Goal: Navigation & Orientation: Find specific page/section

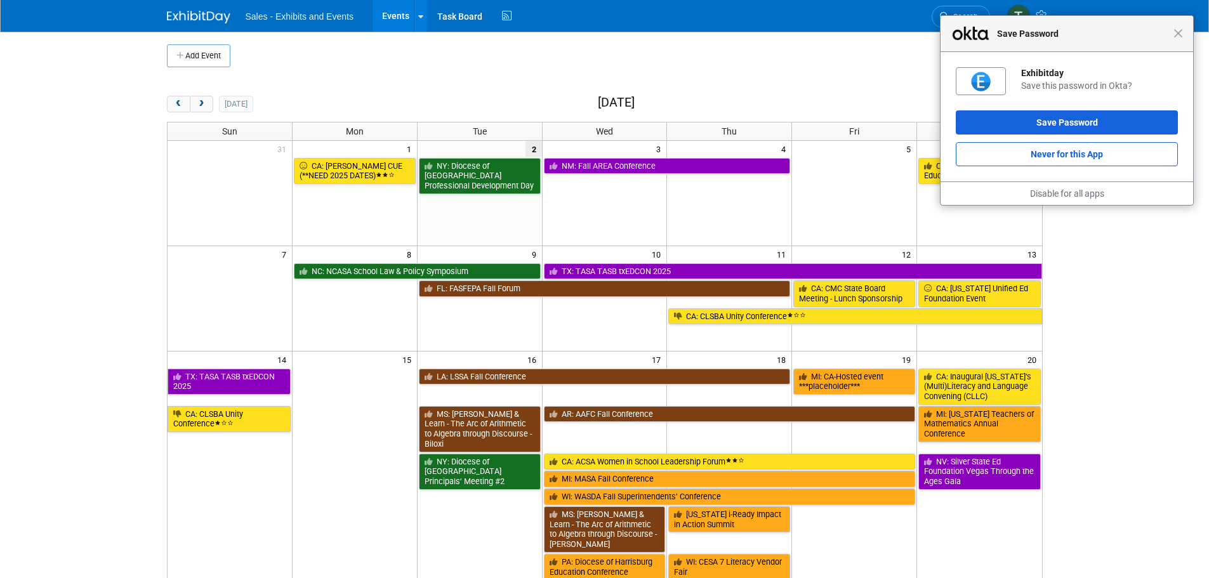
click at [308, 16] on span "Sales - Exhibits and Events" at bounding box center [300, 16] width 108 height 10
click at [1033, 118] on button "Save Password" at bounding box center [1067, 122] width 222 height 24
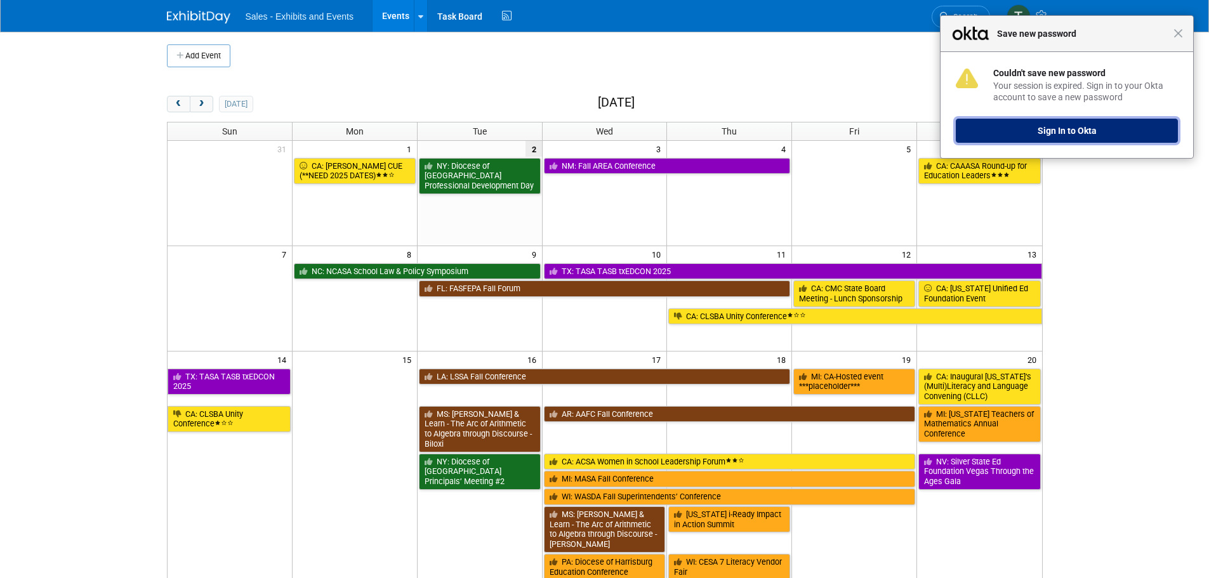
click at [1072, 131] on button "Sign In to Okta" at bounding box center [1067, 131] width 222 height 24
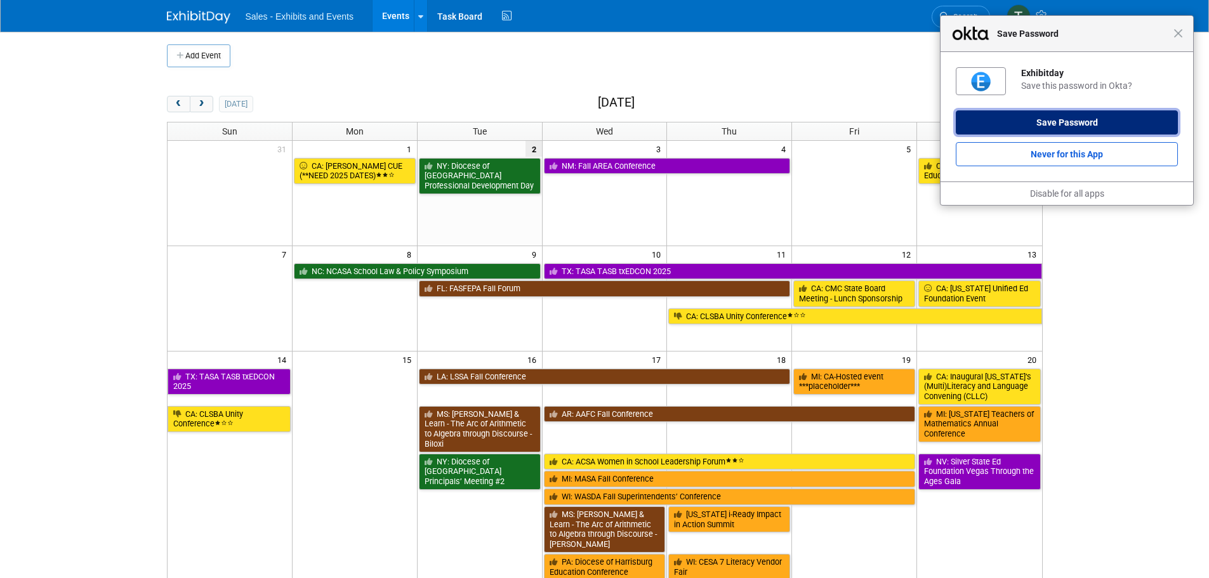
click at [1075, 121] on button "Save Password" at bounding box center [1067, 122] width 222 height 24
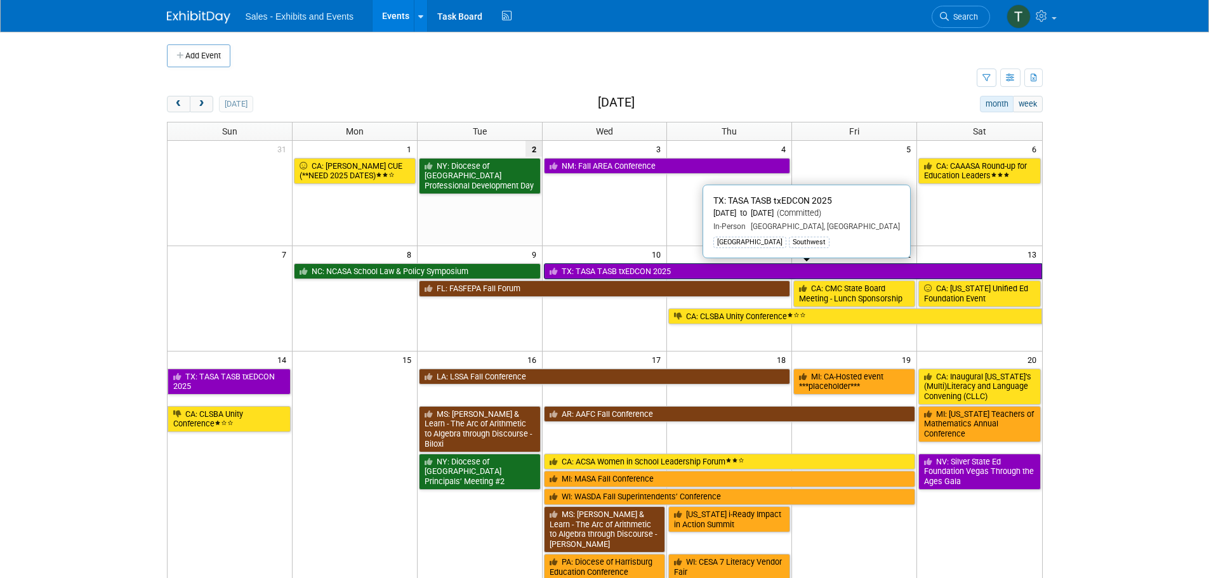
click at [730, 274] on link "TX: TASA TASB txEDCON 2025" at bounding box center [793, 271] width 498 height 16
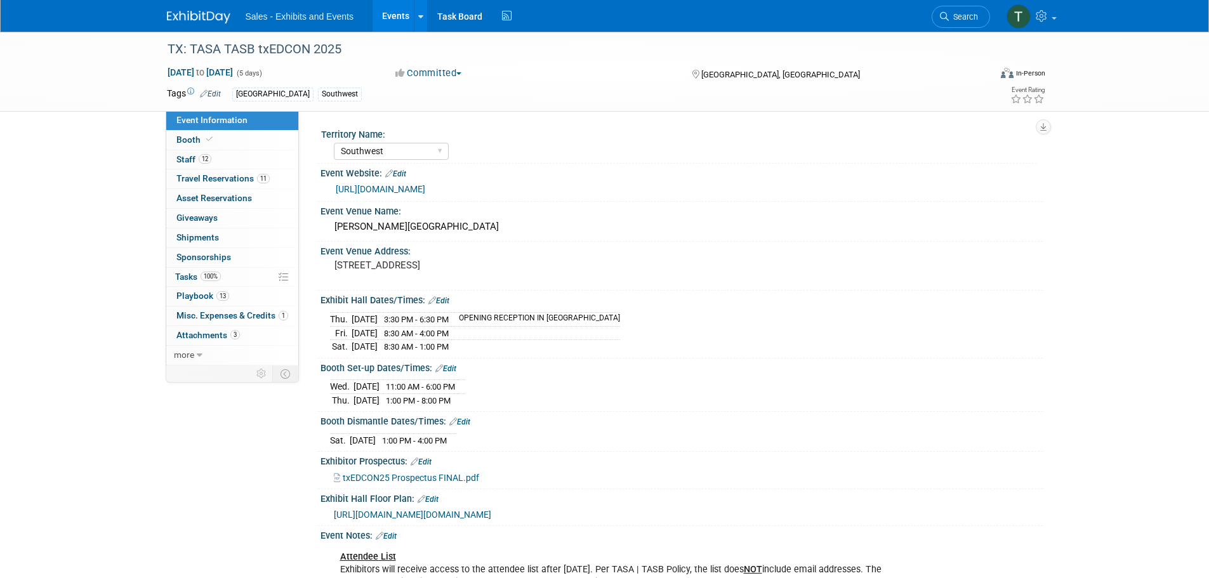
select select "Southwest"
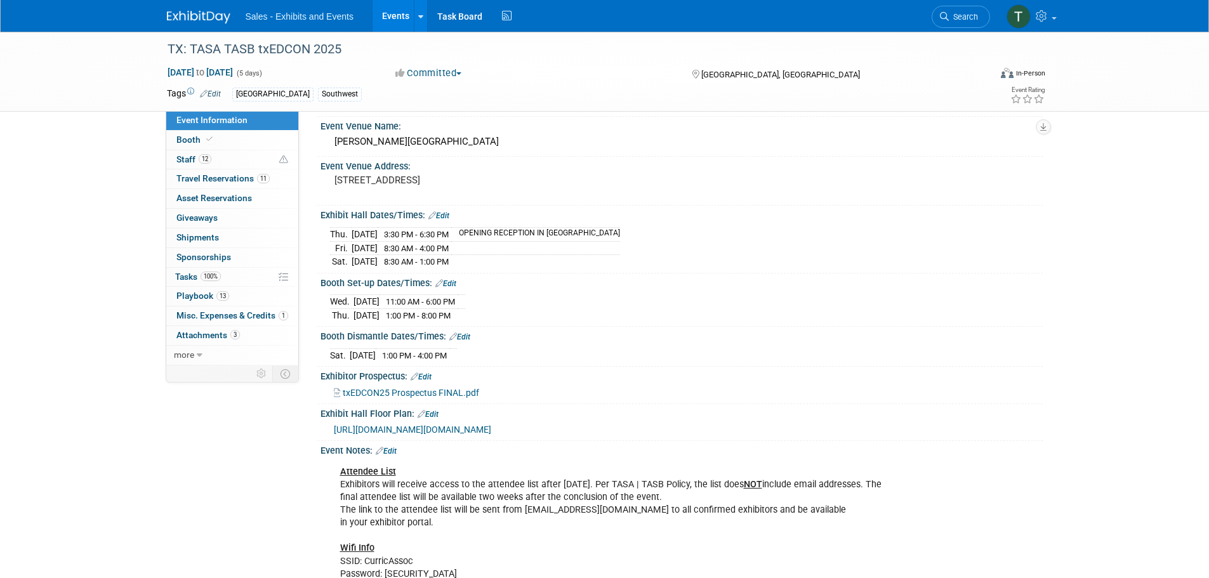
scroll to position [127, 0]
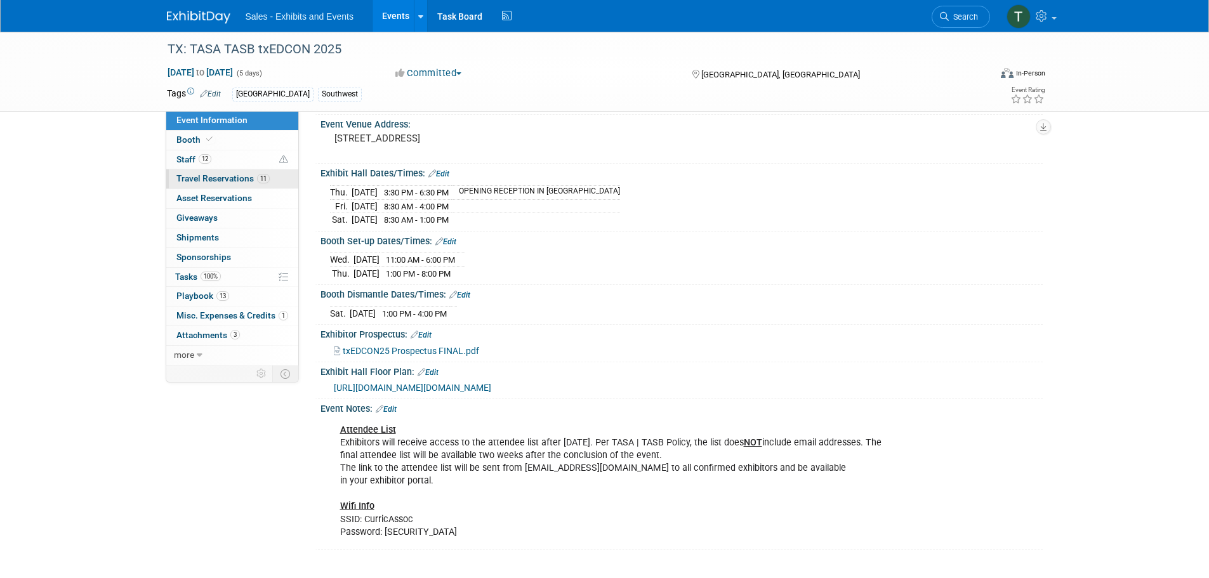
click at [200, 178] on span "Travel Reservations 11" at bounding box center [222, 178] width 93 height 10
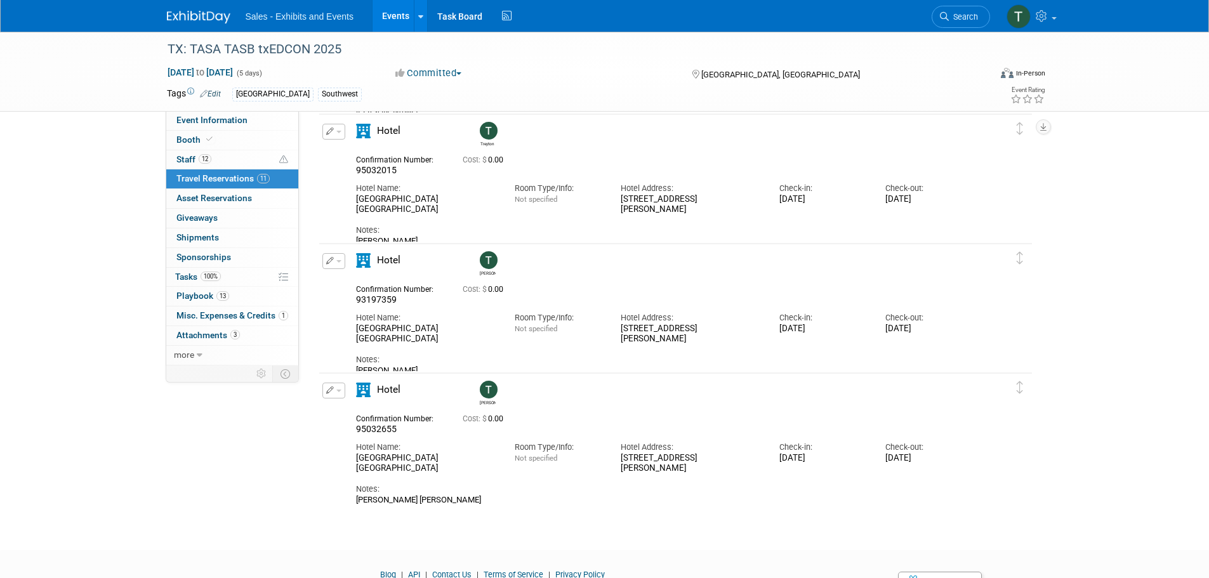
scroll to position [1140, 0]
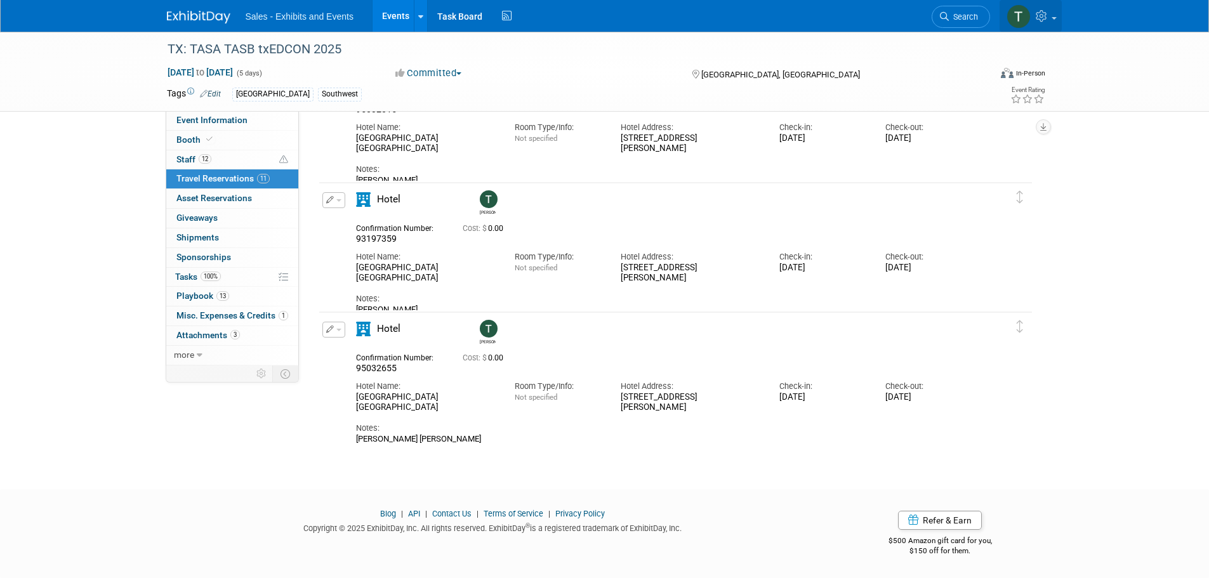
click at [1015, 12] on img at bounding box center [1018, 16] width 24 height 24
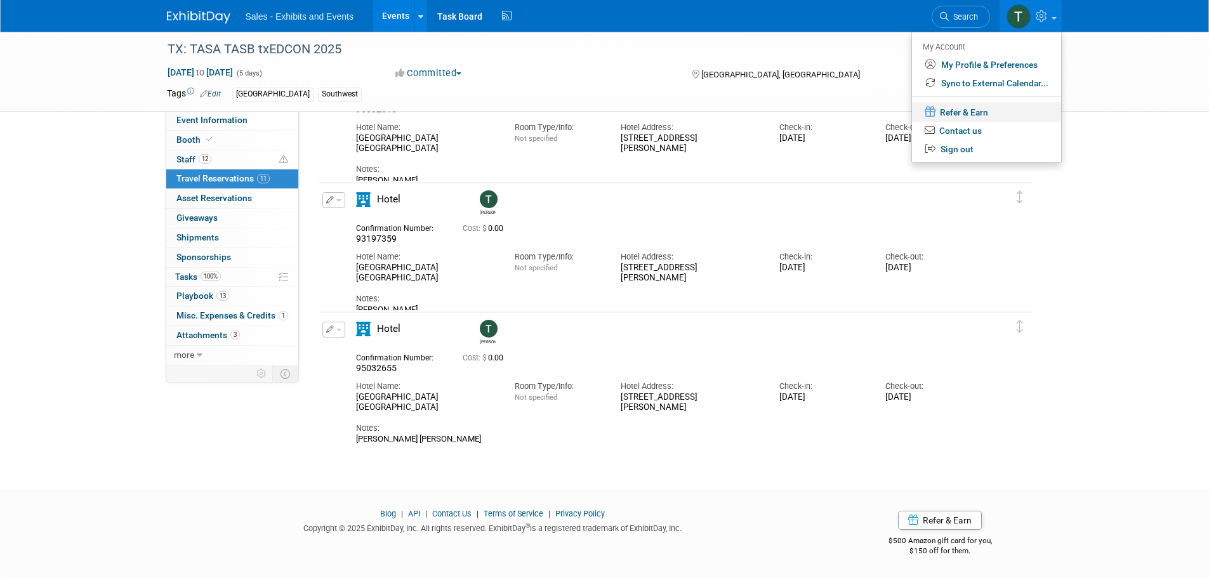
click at [972, 114] on link "Refer & Earn" at bounding box center [986, 112] width 149 height 20
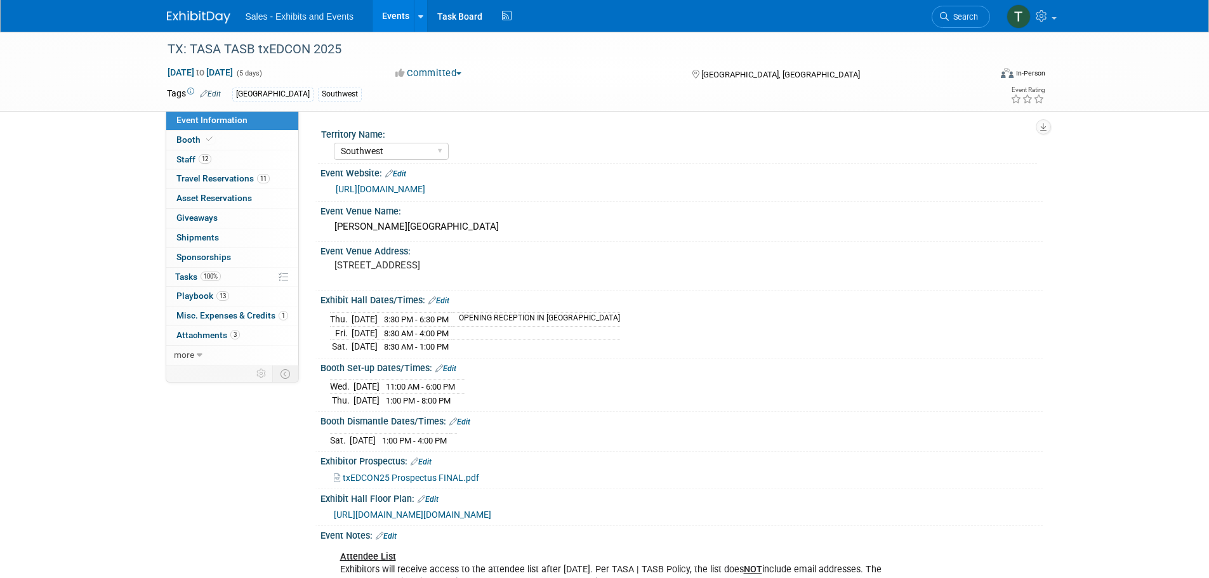
select select "Southwest"
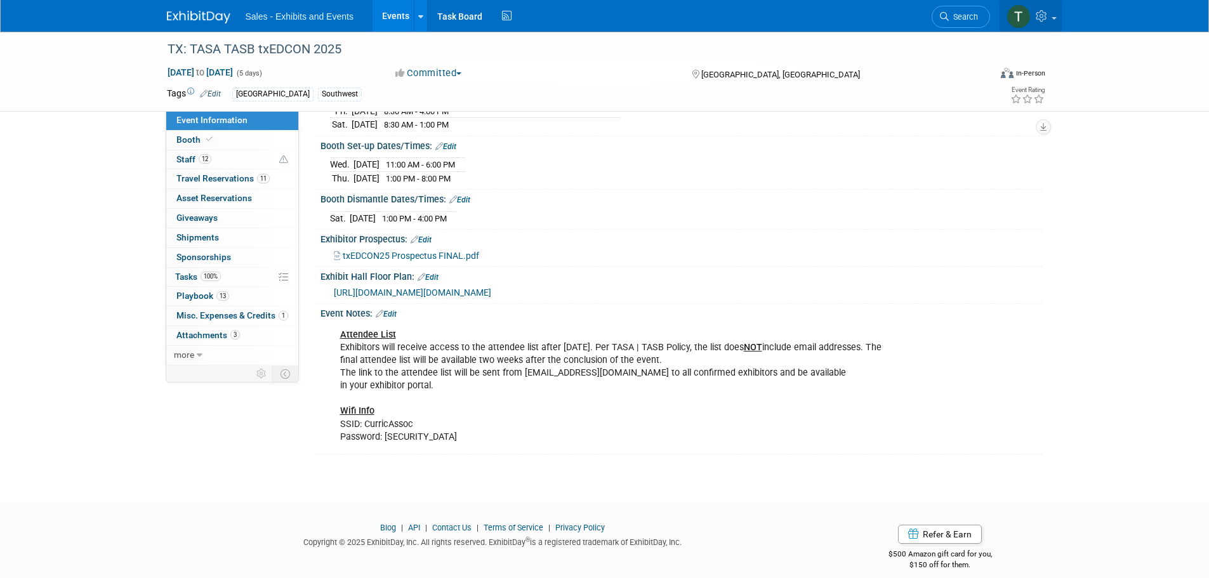
scroll to position [234, 0]
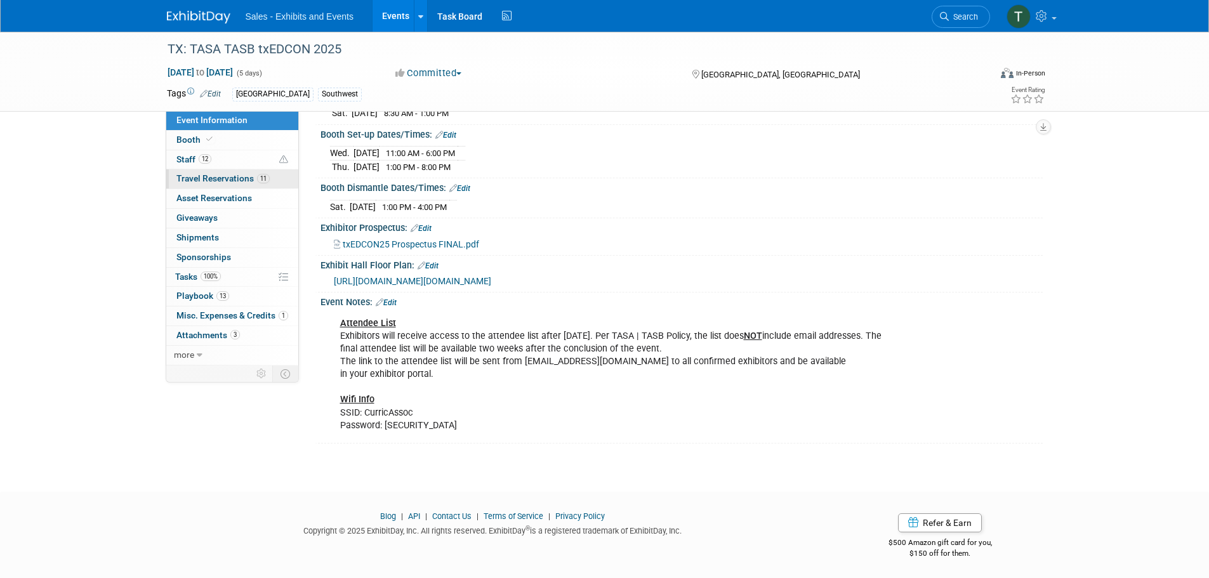
click at [223, 179] on span "Travel Reservations 11" at bounding box center [222, 178] width 93 height 10
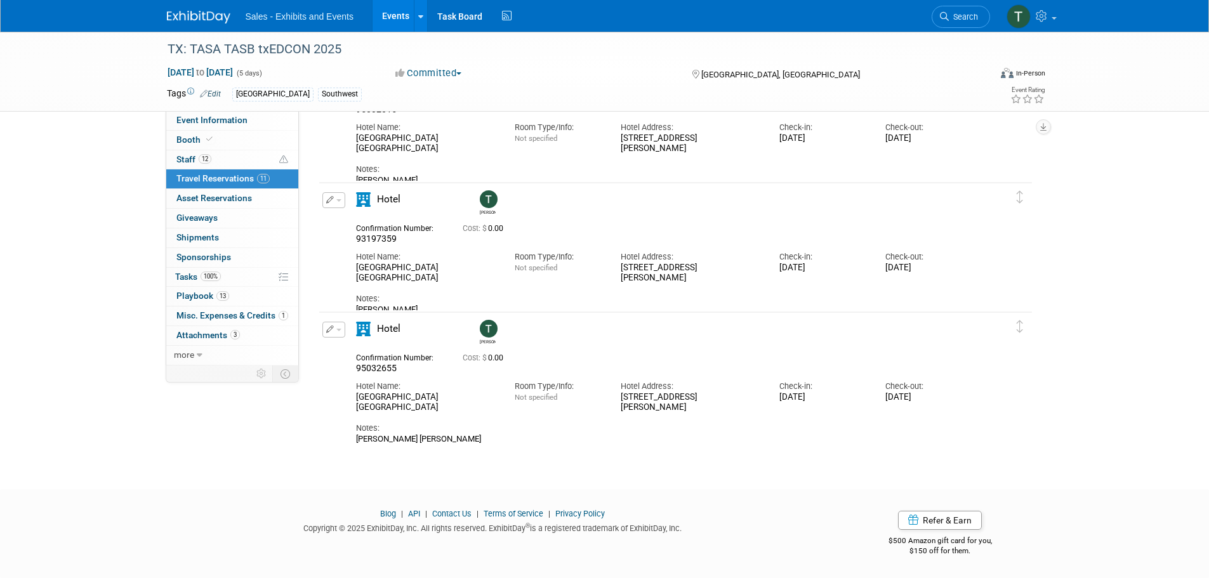
scroll to position [1013, 0]
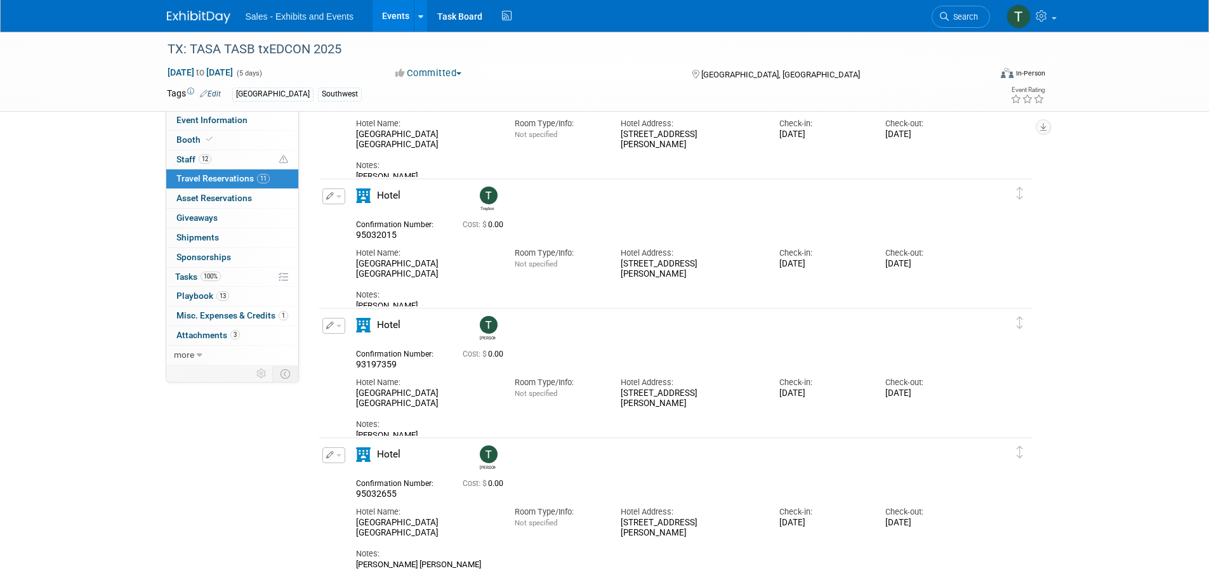
click at [400, 18] on link "Events" at bounding box center [396, 16] width 46 height 32
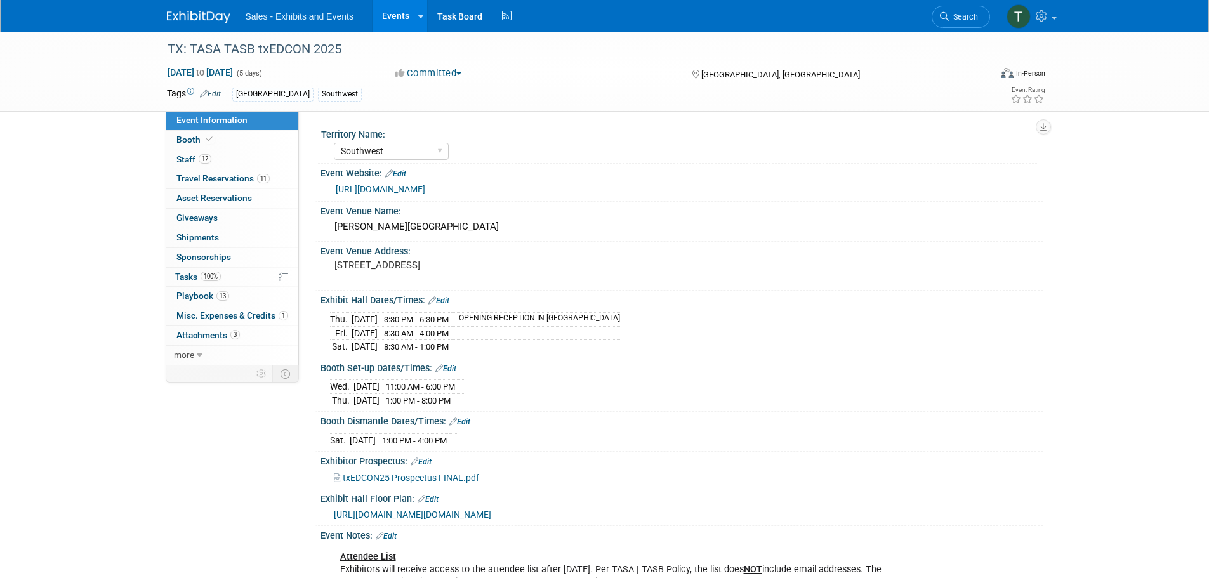
select select "Southwest"
click at [1015, 11] on img at bounding box center [1018, 16] width 24 height 24
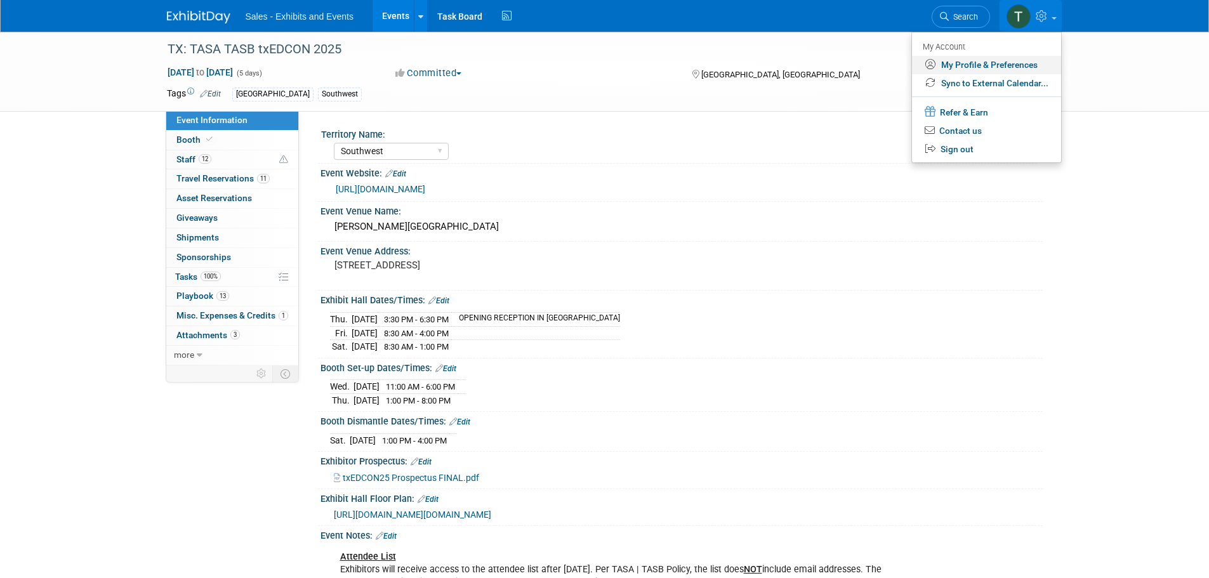
click at [1009, 64] on link "My Profile & Preferences" at bounding box center [986, 65] width 149 height 18
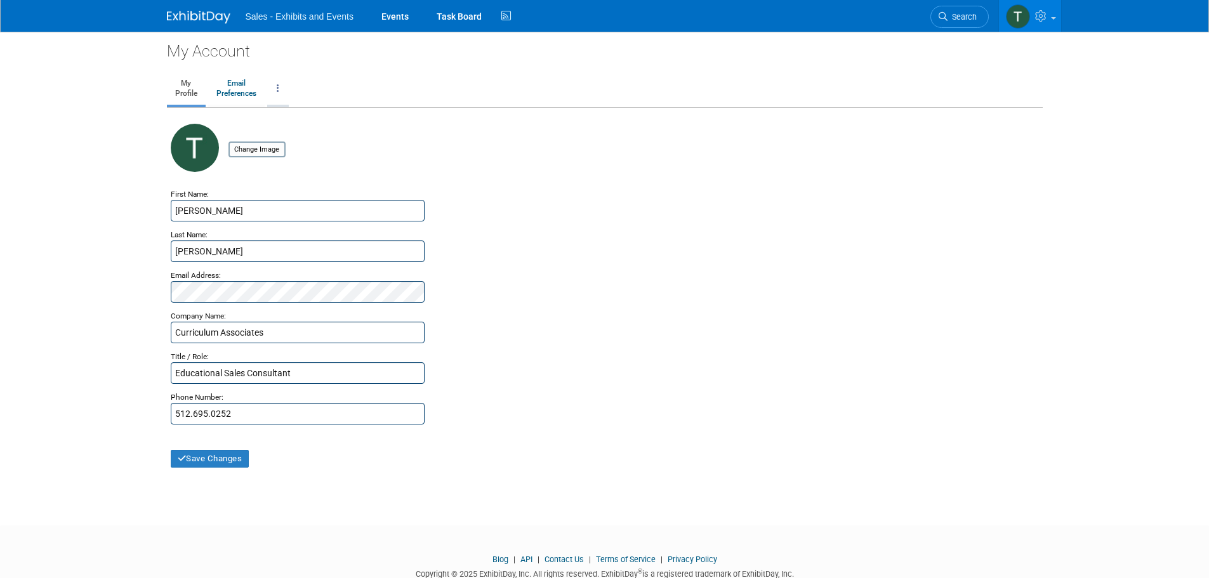
click at [280, 88] on link at bounding box center [278, 89] width 22 height 32
click at [238, 84] on link "Email Preferences" at bounding box center [236, 89] width 56 height 32
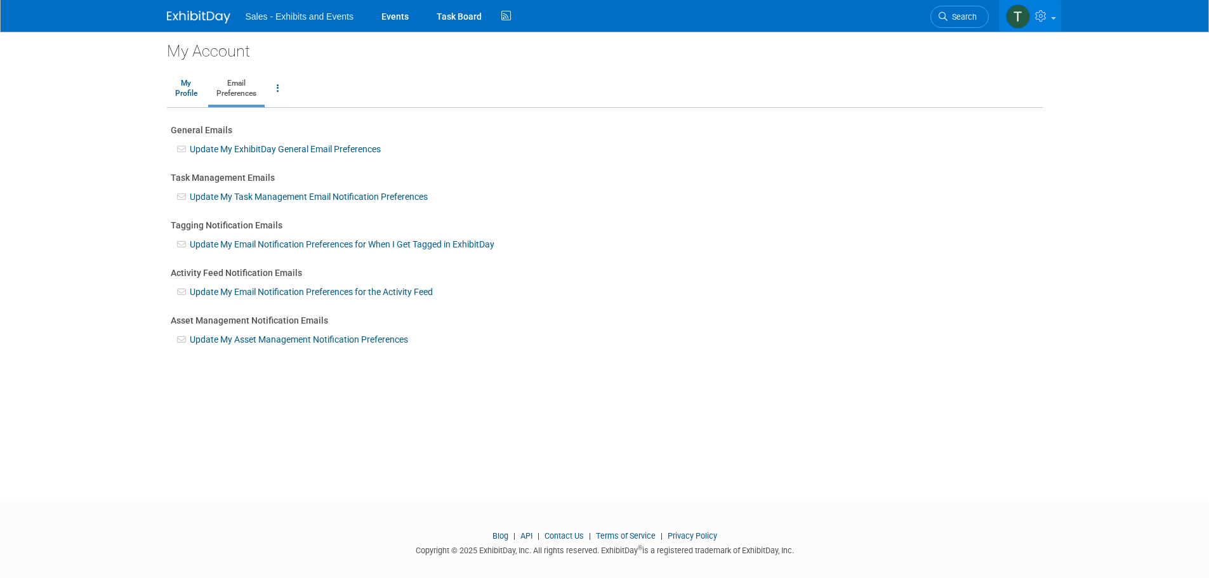
click at [1044, 16] on icon at bounding box center [1042, 15] width 15 height 11
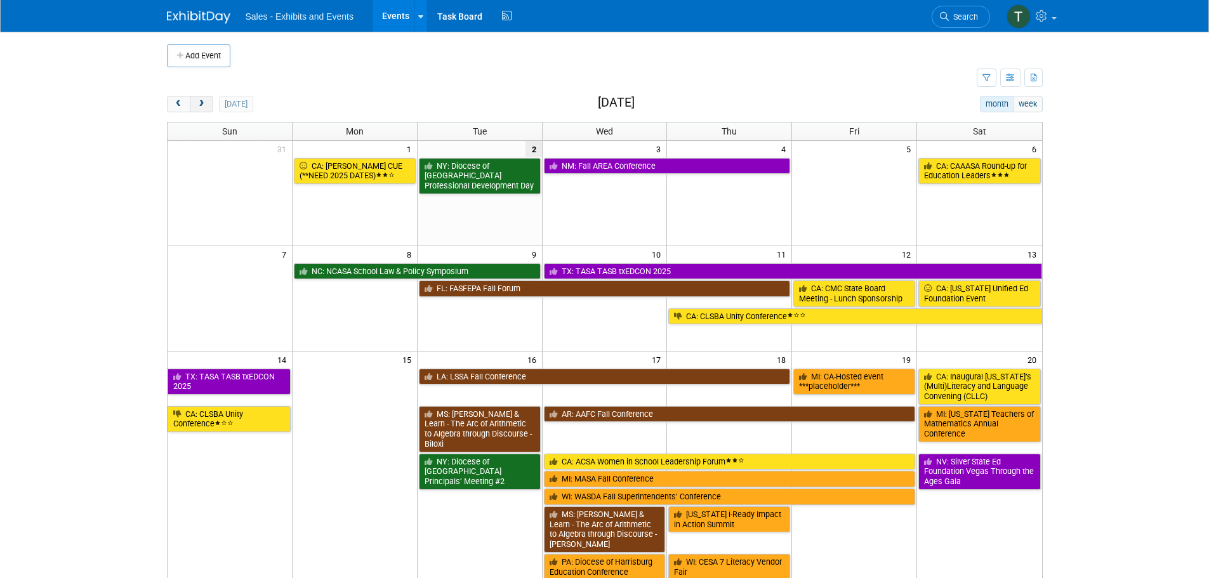
click at [202, 101] on span "next" at bounding box center [202, 104] width 10 height 8
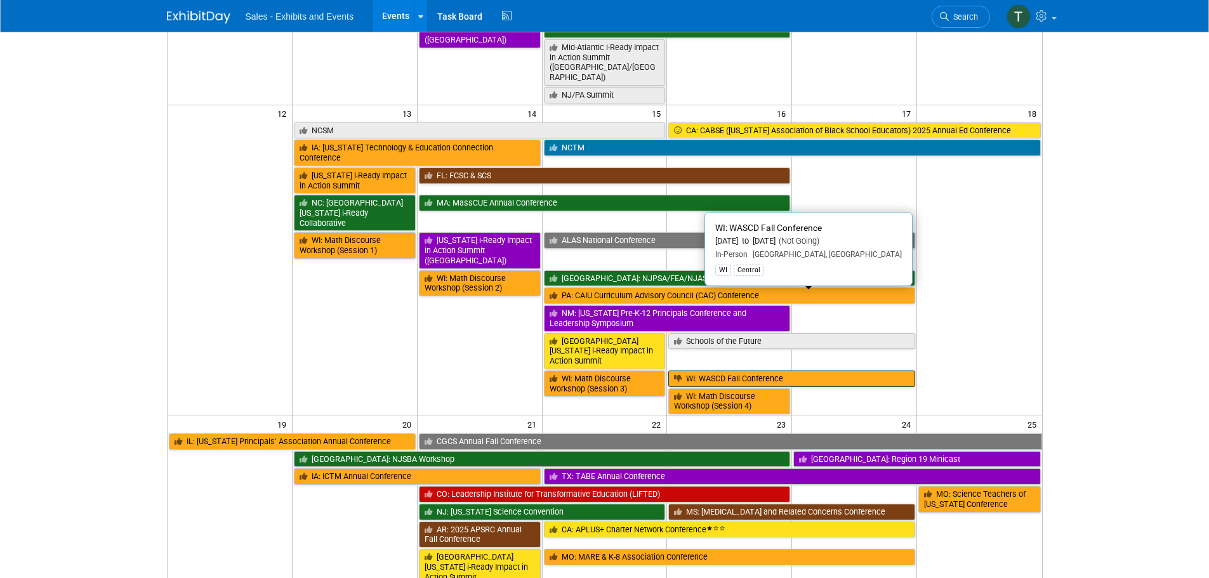
scroll to position [444, 0]
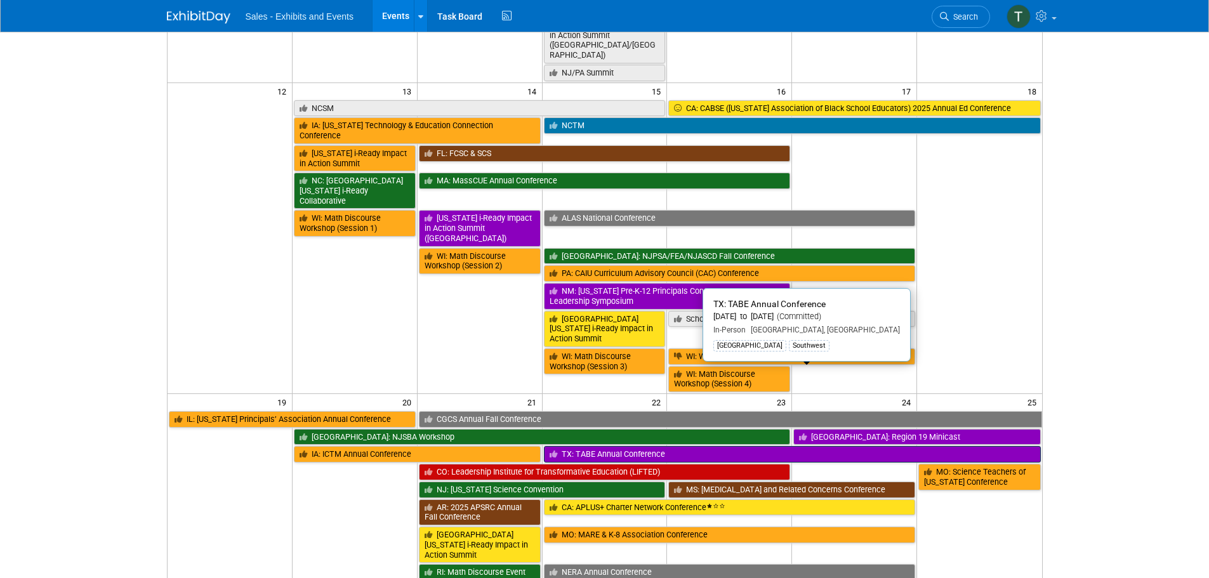
click at [711, 446] on link "TX: TABE Annual Conference" at bounding box center [792, 454] width 497 height 16
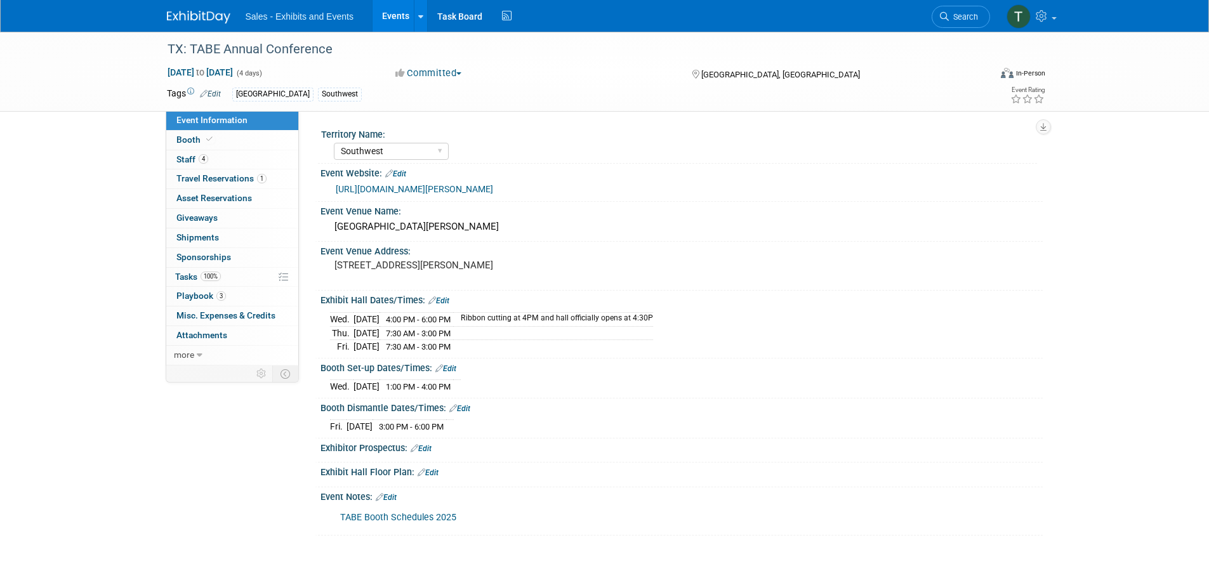
select select "Southwest"
click at [186, 161] on span "Staff 4" at bounding box center [192, 159] width 32 height 10
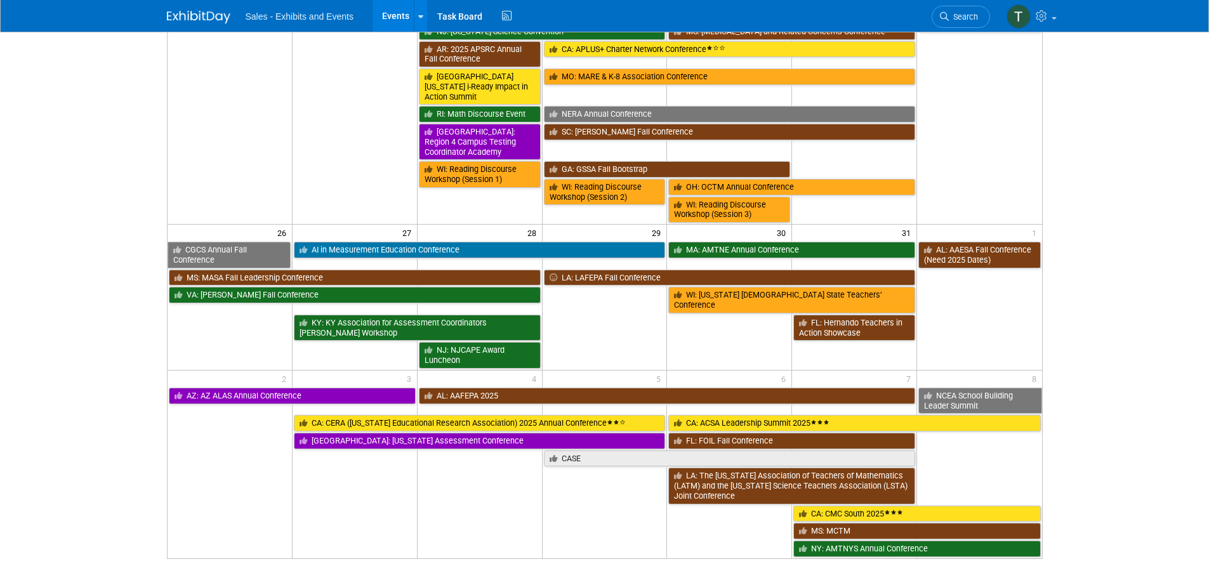
scroll to position [911, 0]
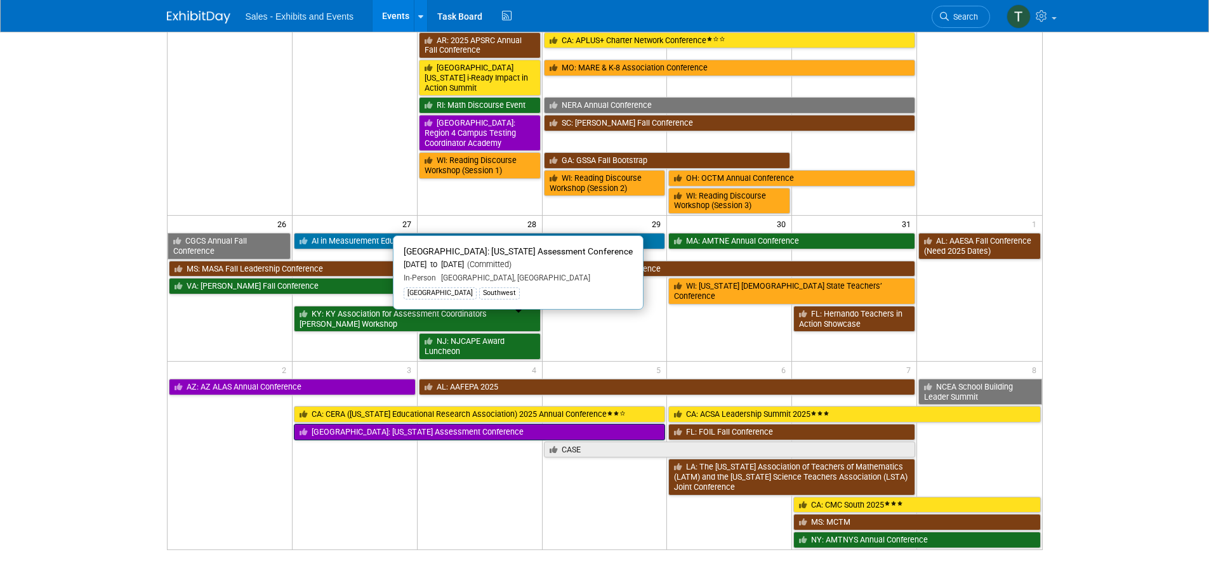
click at [334, 424] on link "[GEOGRAPHIC_DATA]: [US_STATE] Assessment Conference" at bounding box center [480, 432] width 372 height 16
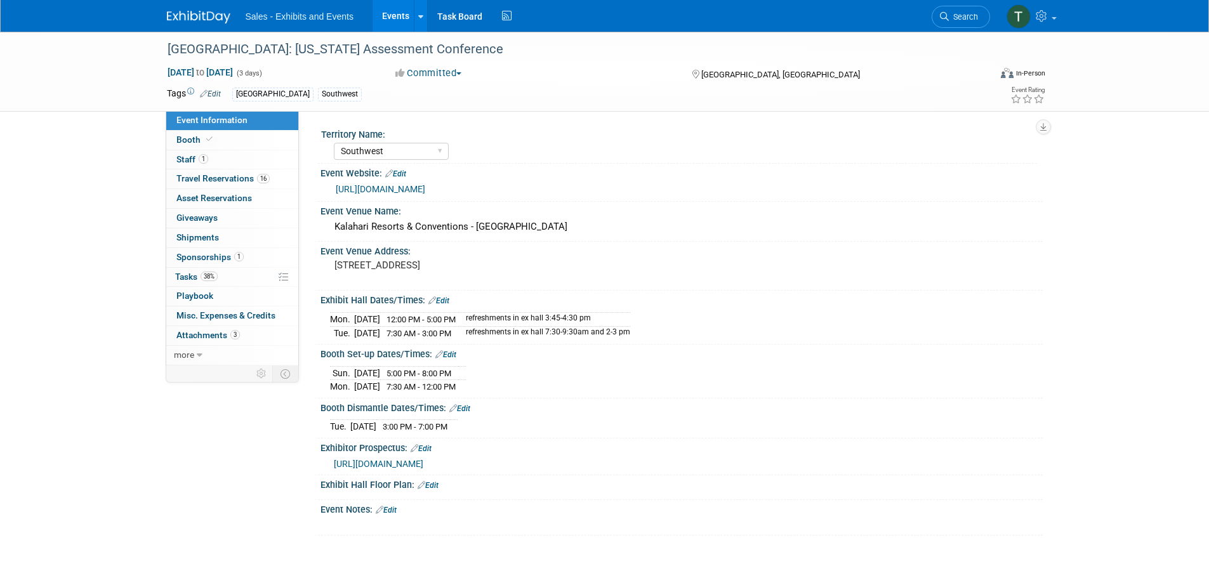
select select "Southwest"
click at [397, 13] on link "Events" at bounding box center [396, 16] width 46 height 32
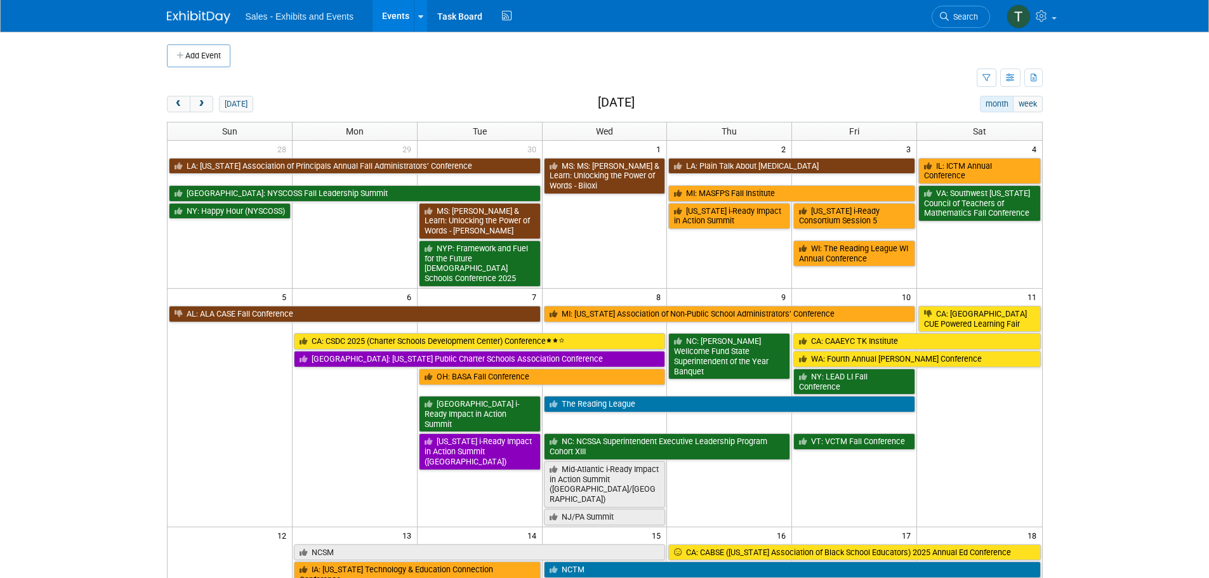
click at [388, 11] on link "Events" at bounding box center [396, 16] width 46 height 32
click at [200, 109] on button "next" at bounding box center [201, 104] width 23 height 16
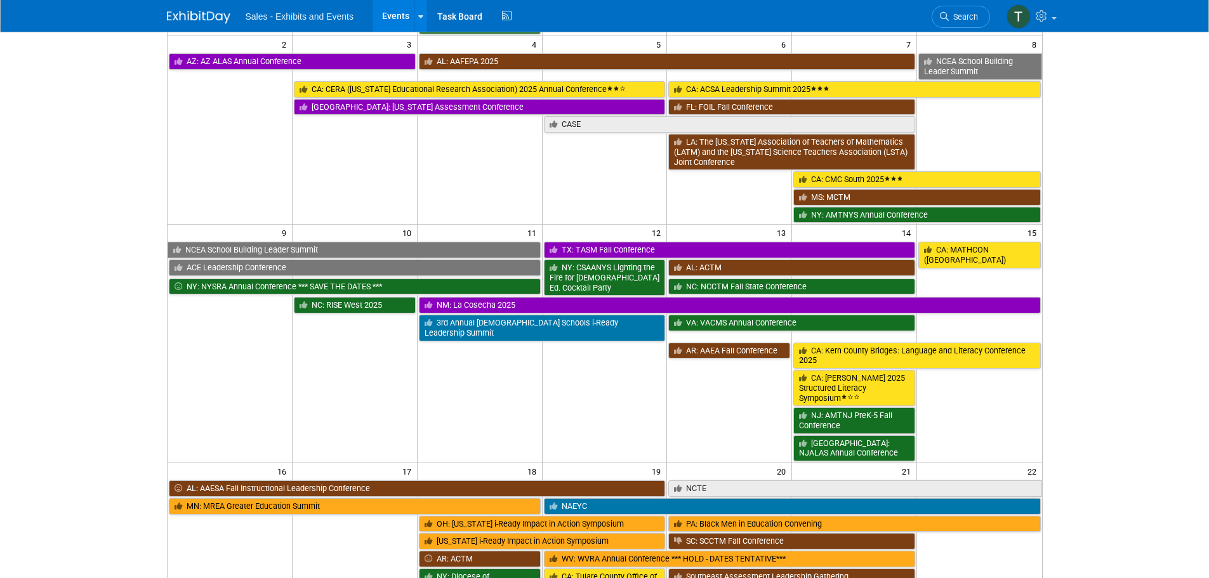
scroll to position [254, 0]
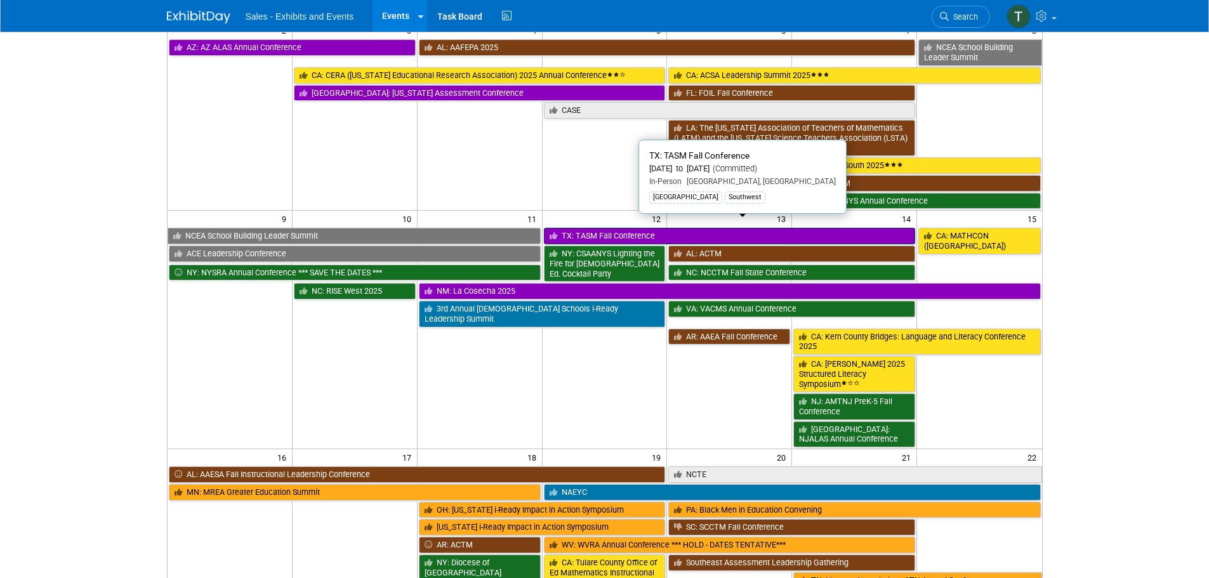
click at [630, 228] on link "TX: TASM Fall Conference" at bounding box center [730, 236] width 372 height 16
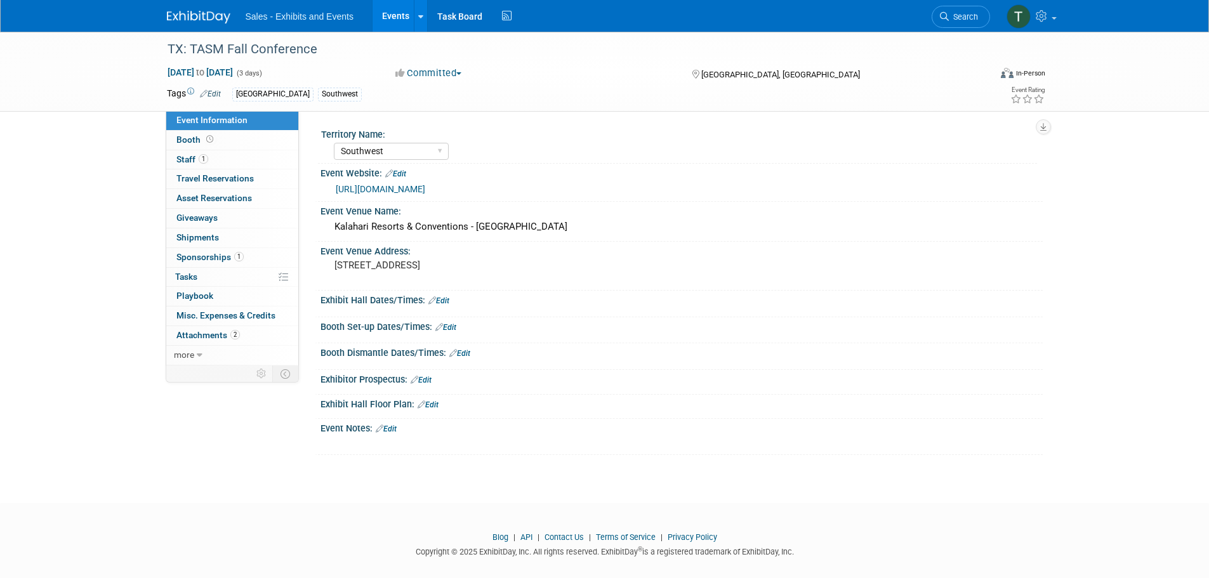
select select "Southwest"
click at [390, 13] on link "Events" at bounding box center [396, 16] width 46 height 32
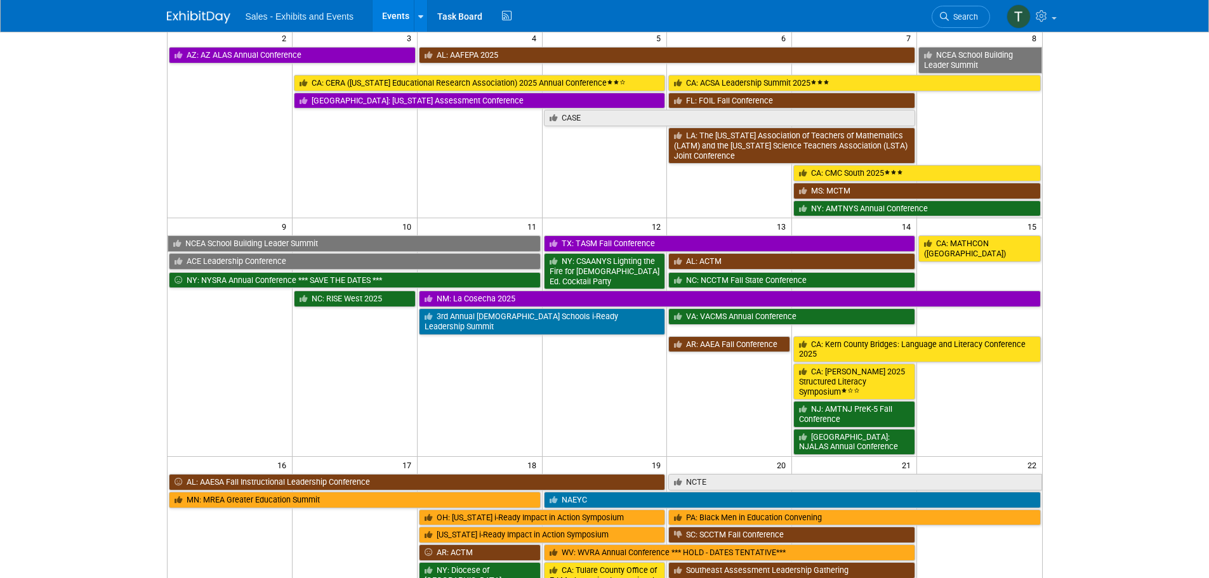
scroll to position [254, 0]
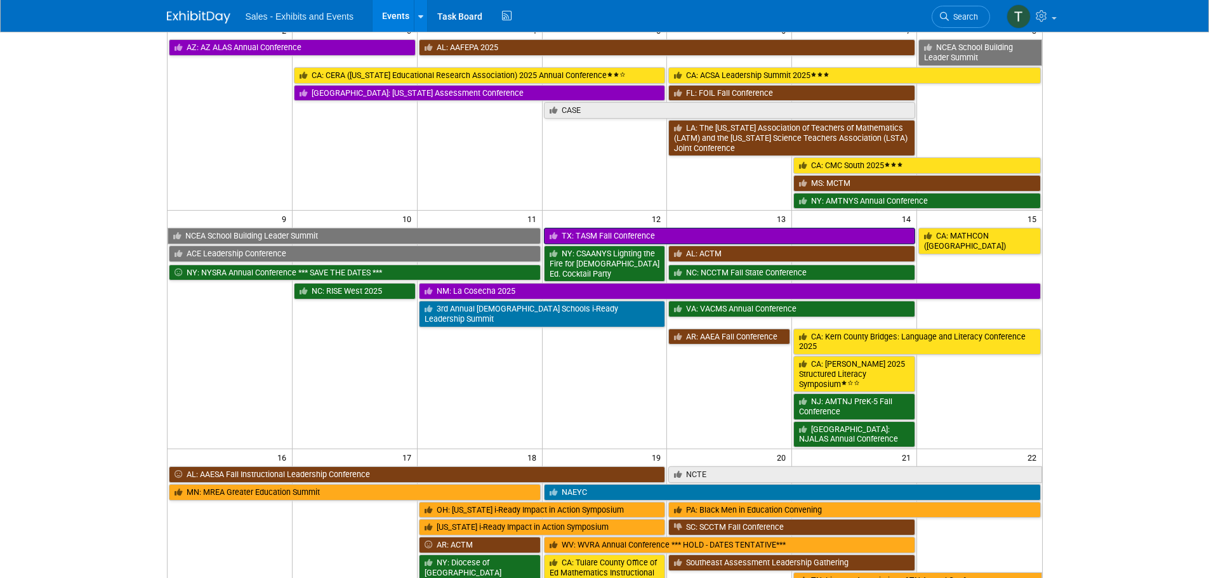
click at [664, 228] on link "TX: TASM Fall Conference" at bounding box center [730, 236] width 372 height 16
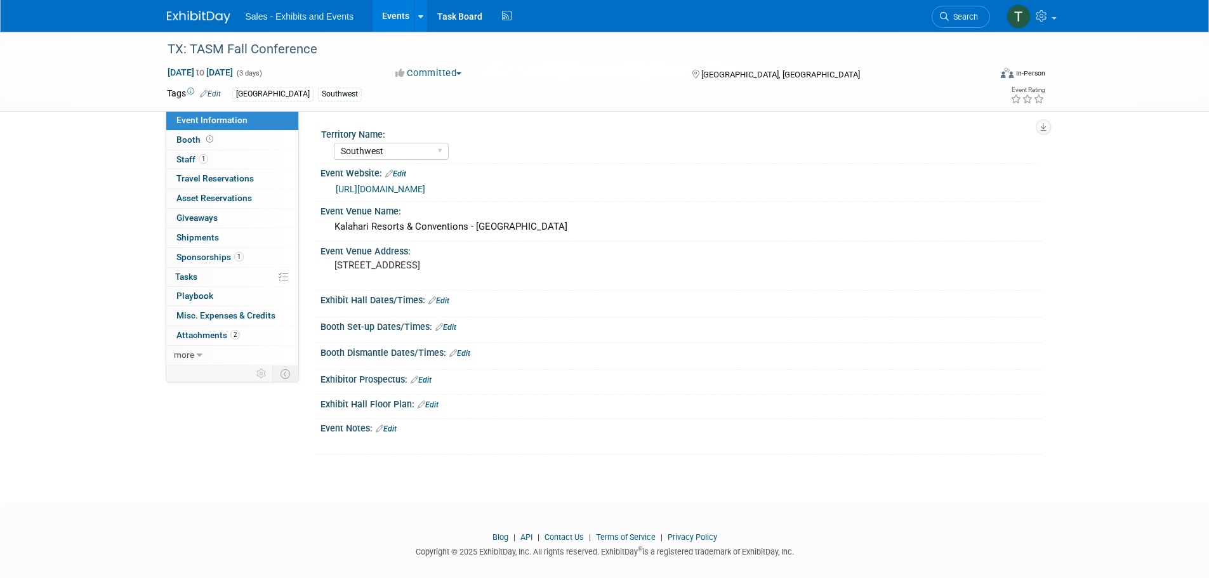
select select "Southwest"
click at [178, 158] on span "Staff 1" at bounding box center [192, 159] width 32 height 10
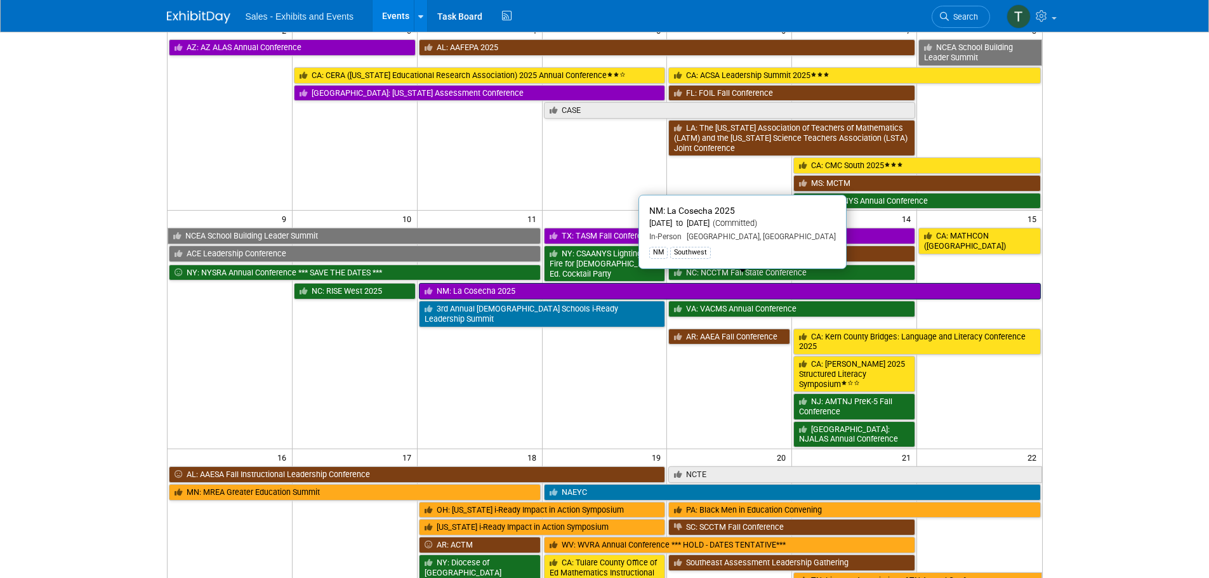
click at [659, 283] on link "NM: La Cosecha 2025" at bounding box center [730, 291] width 622 height 16
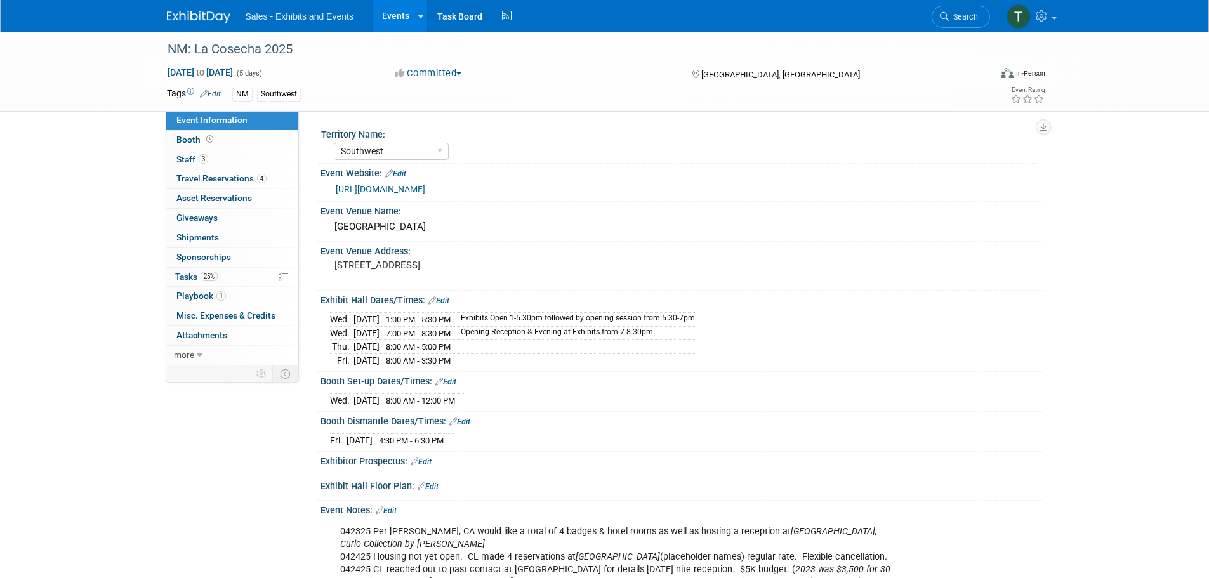
select select "Southwest"
click at [183, 160] on span "Staff 3" at bounding box center [192, 159] width 32 height 10
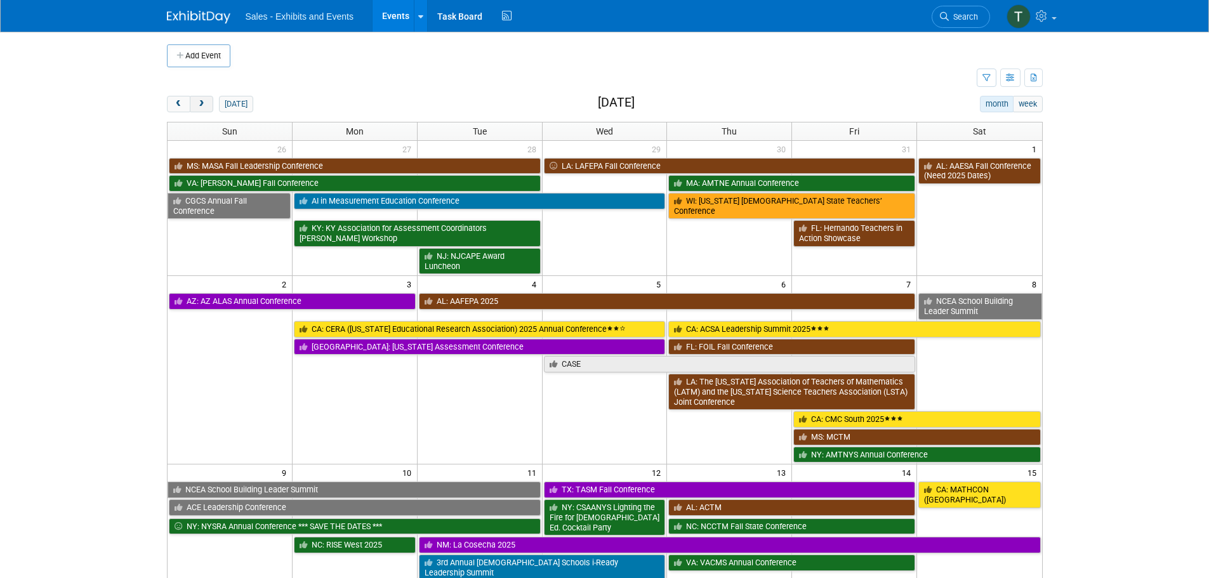
click at [207, 105] on button "next" at bounding box center [201, 104] width 23 height 16
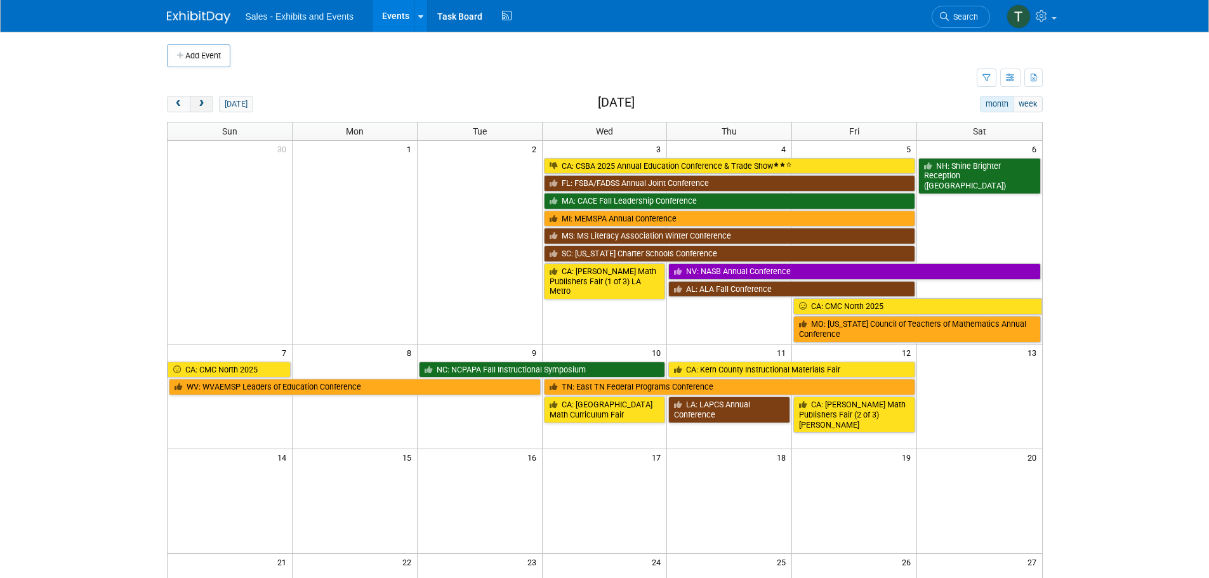
click at [201, 109] on button "next" at bounding box center [201, 104] width 23 height 16
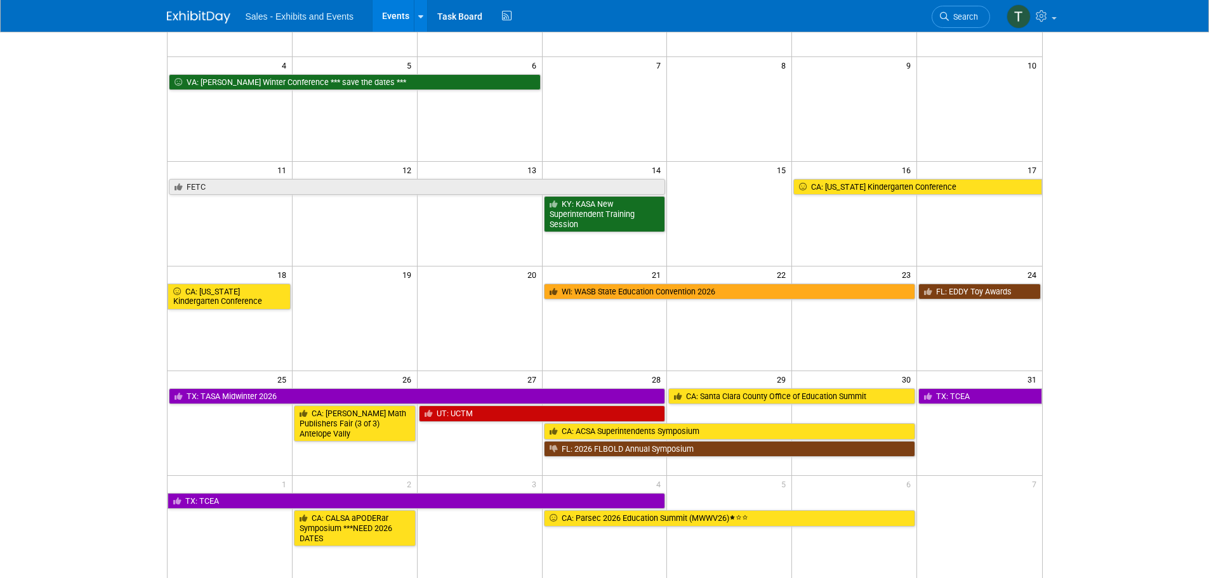
scroll to position [254, 0]
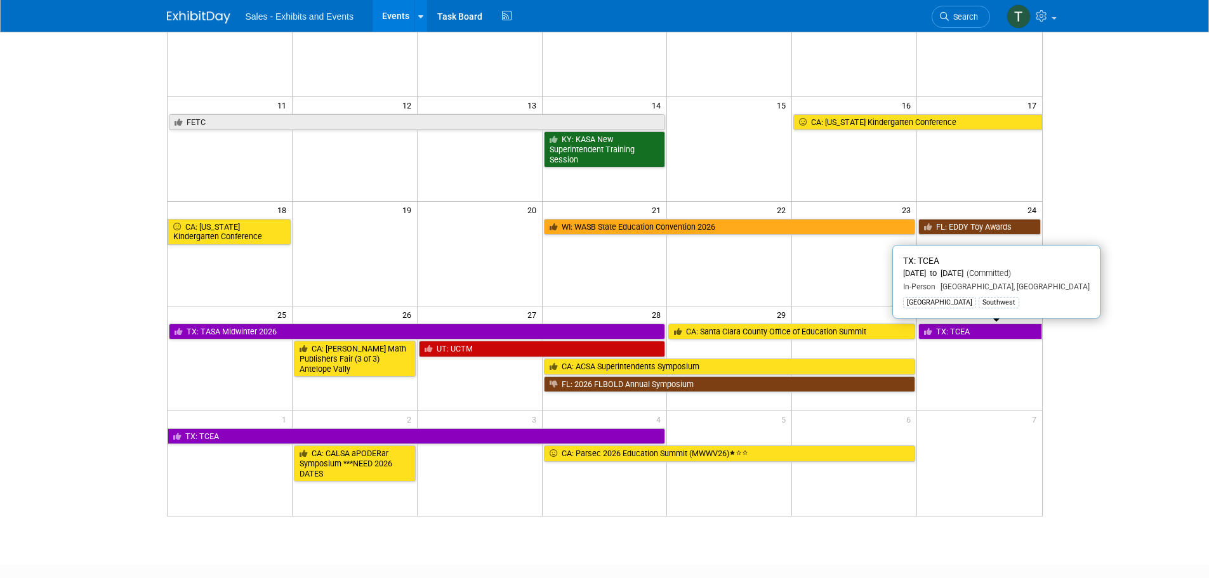
click at [978, 335] on link "TX: TCEA" at bounding box center [979, 332] width 123 height 16
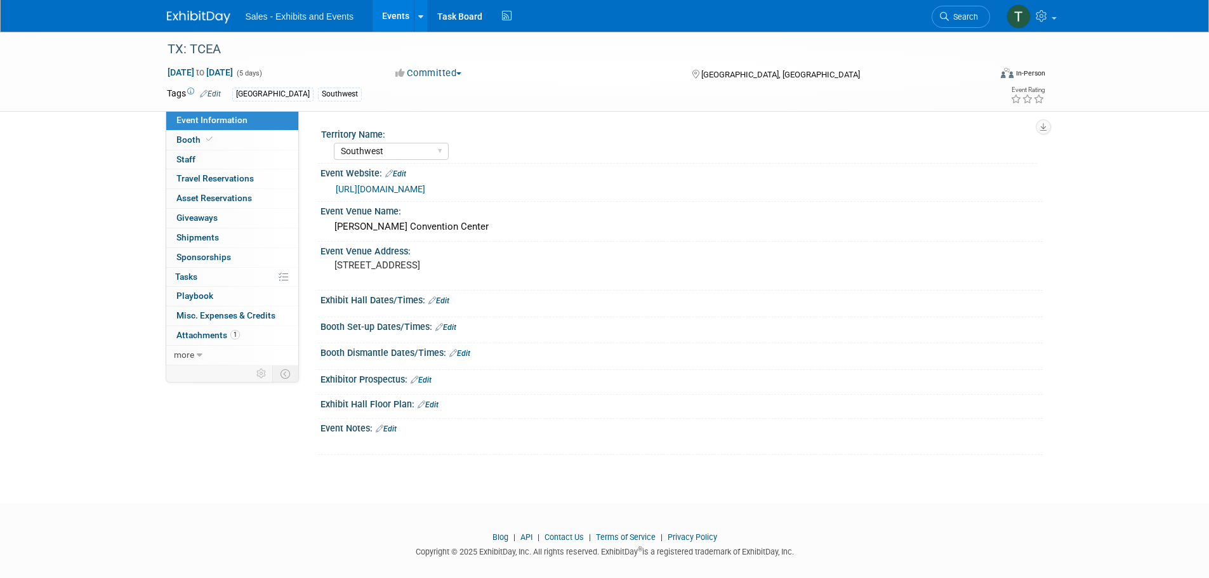
select select "Southwest"
click at [197, 160] on link "0 Staff 0" at bounding box center [232, 159] width 132 height 19
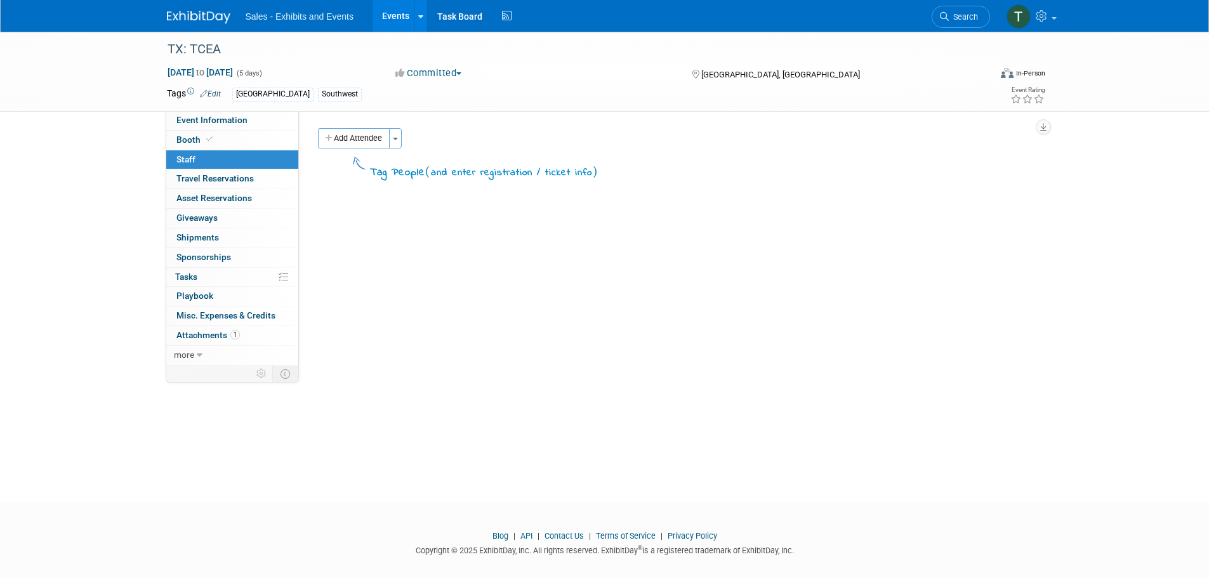
click at [177, 161] on span "Staff 0" at bounding box center [185, 159] width 19 height 10
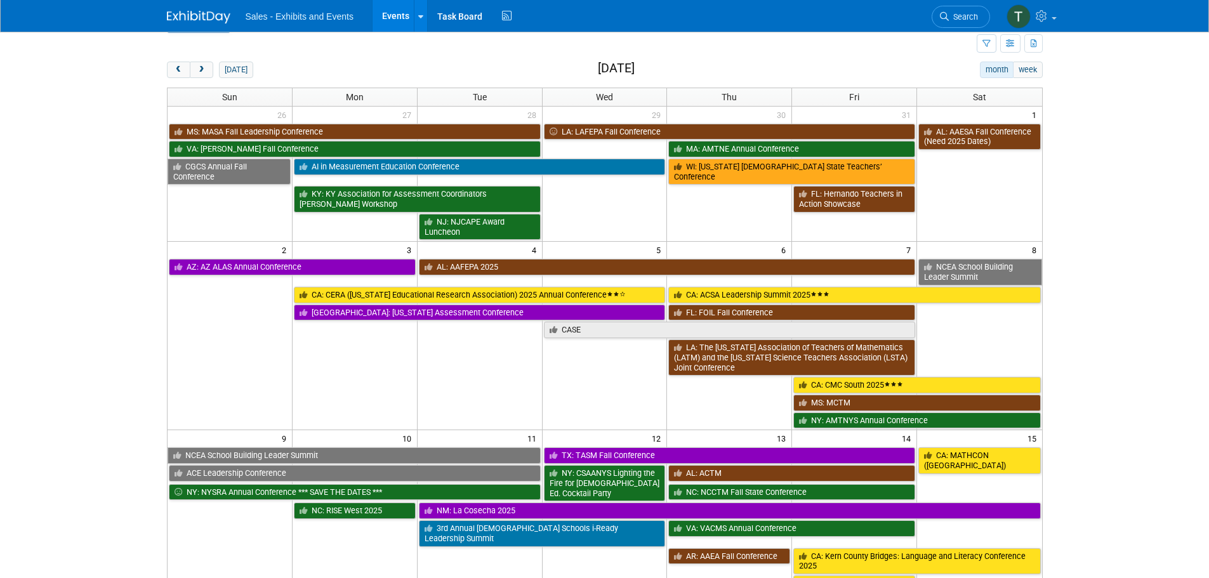
scroll to position [20, 0]
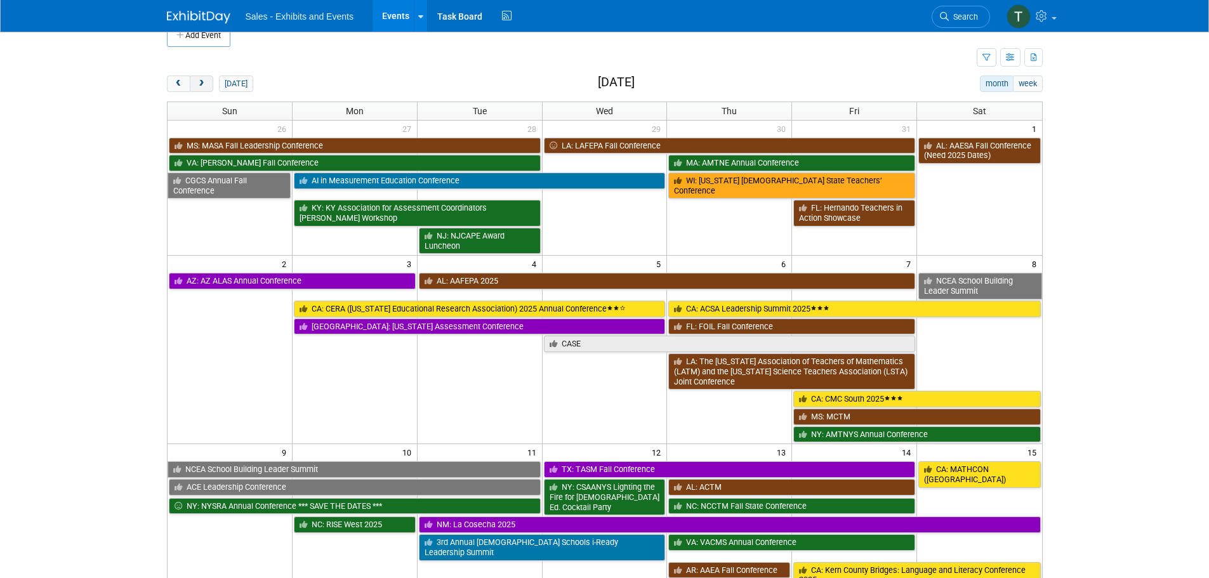
click at [195, 81] on button "next" at bounding box center [201, 84] width 23 height 16
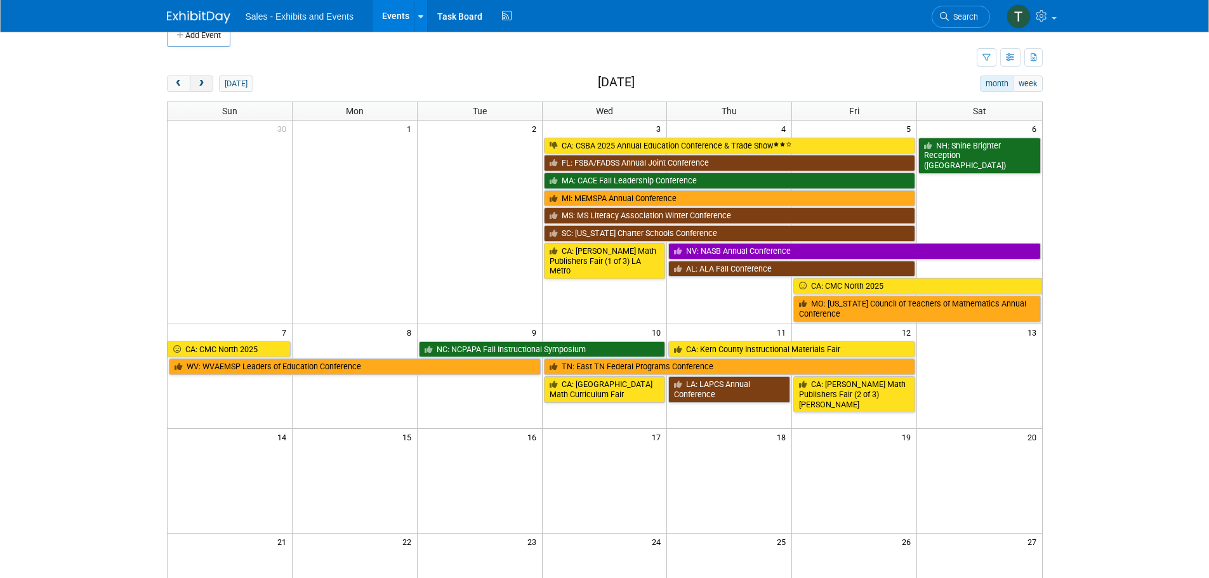
click at [195, 81] on button "next" at bounding box center [201, 84] width 23 height 16
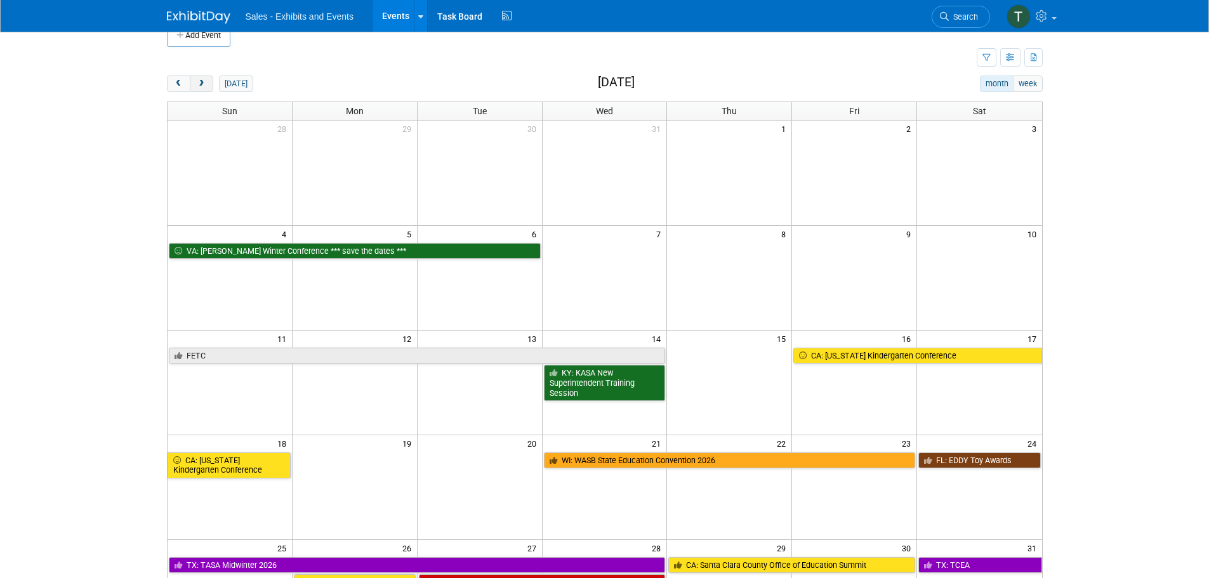
click at [195, 81] on button "next" at bounding box center [201, 84] width 23 height 16
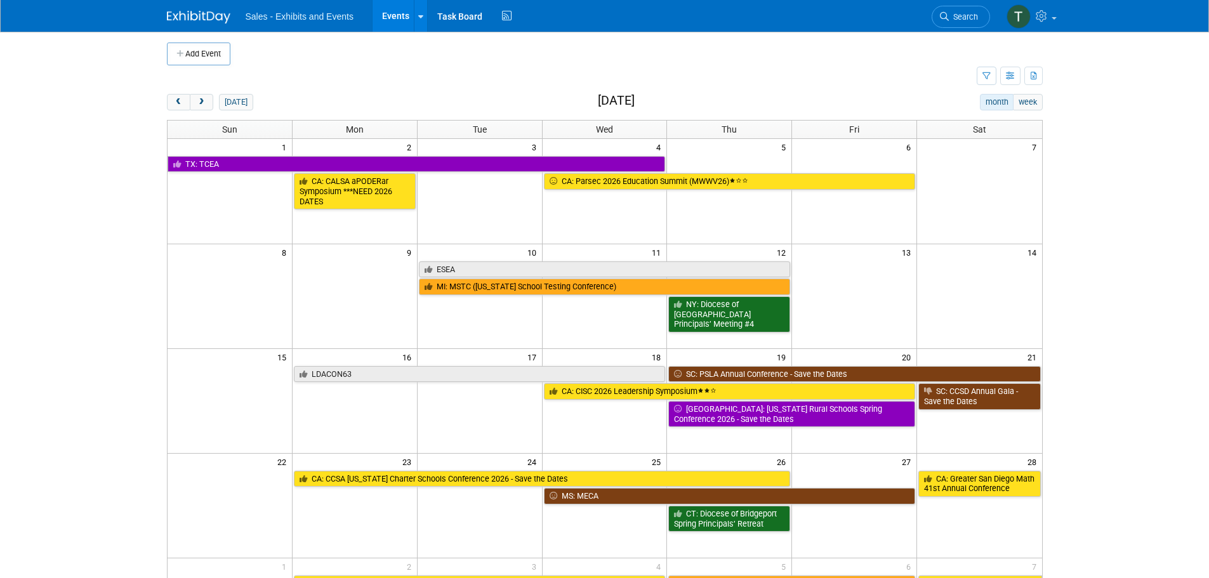
scroll to position [0, 0]
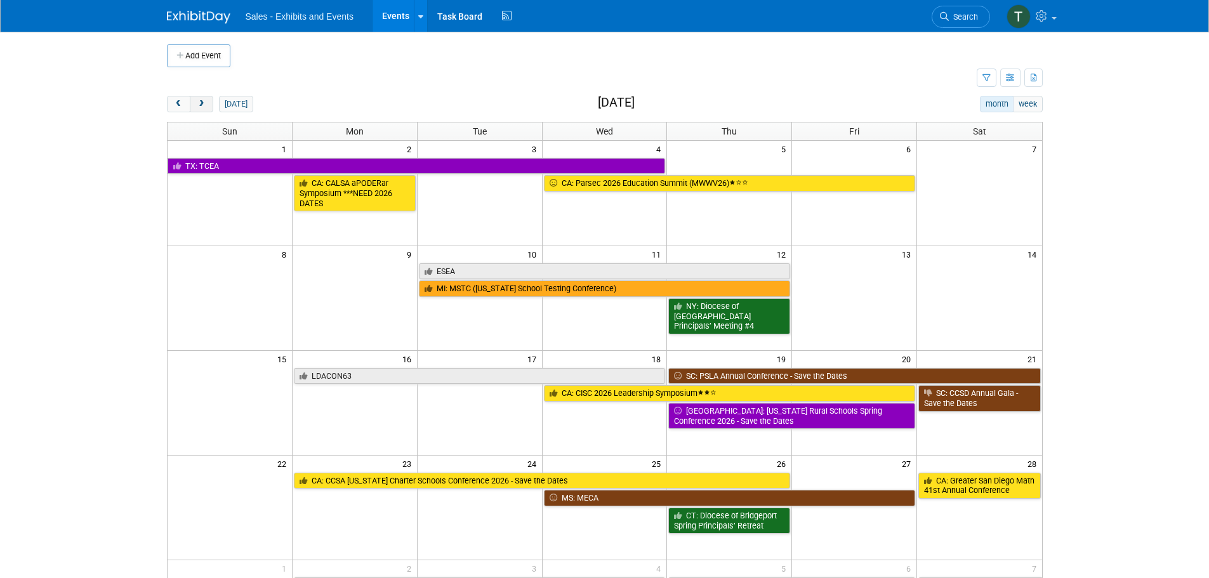
click at [206, 102] on button "next" at bounding box center [201, 104] width 23 height 16
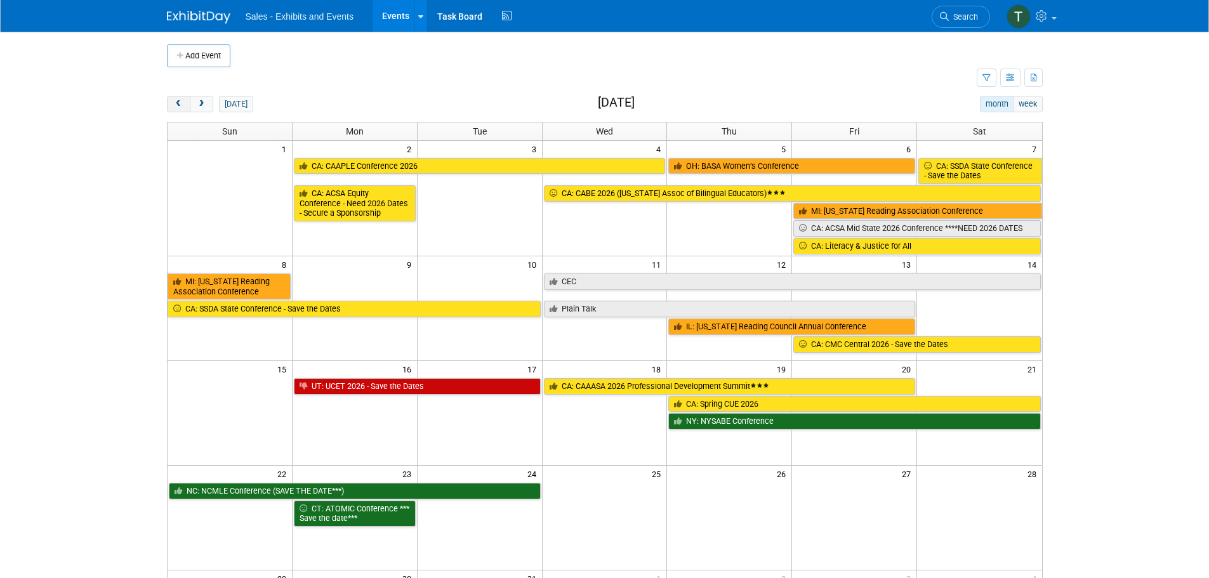
click at [175, 102] on span "prev" at bounding box center [179, 104] width 10 height 8
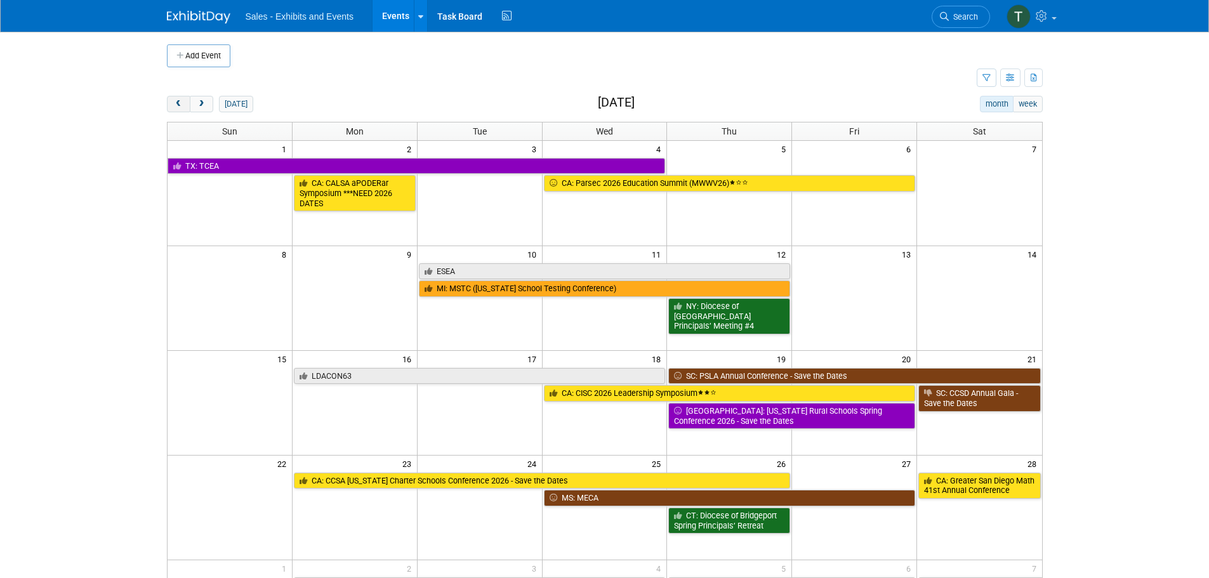
click at [175, 102] on span "prev" at bounding box center [179, 104] width 10 height 8
